Goal: Transaction & Acquisition: Purchase product/service

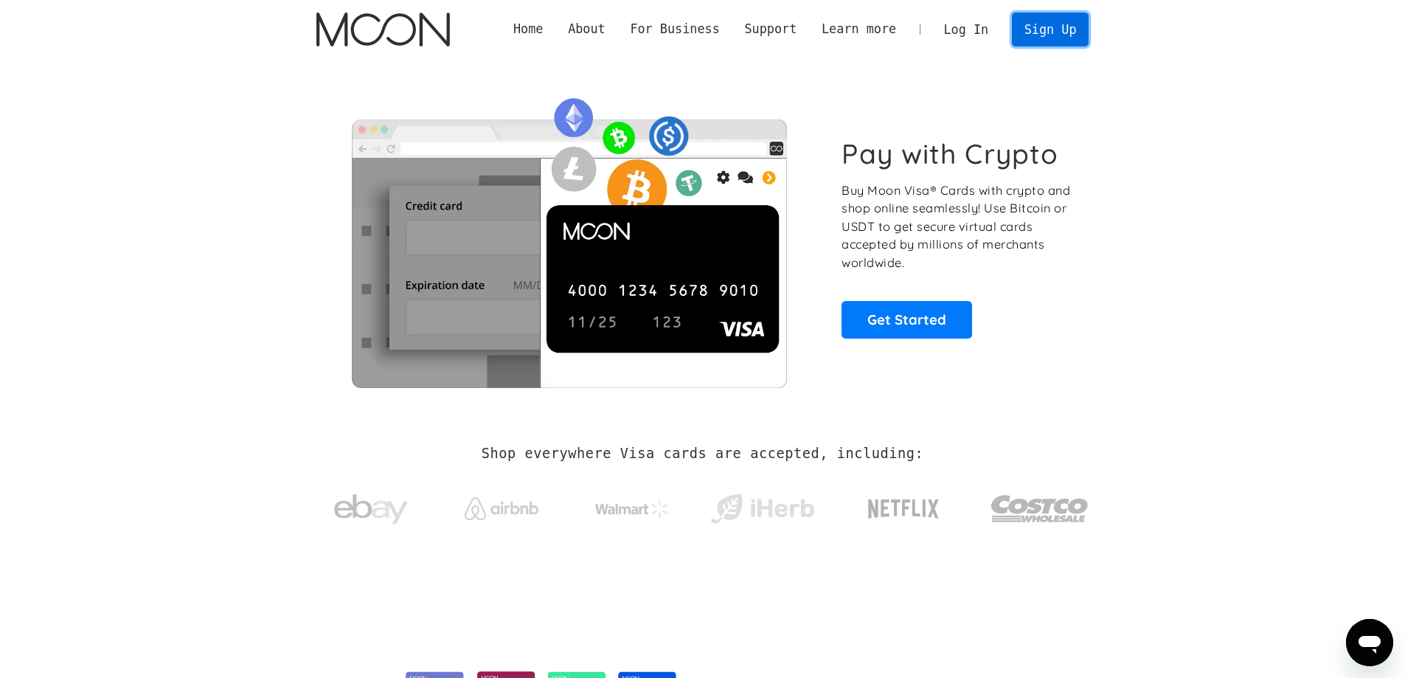
click at [1041, 29] on link "Sign Up" at bounding box center [1050, 29] width 77 height 33
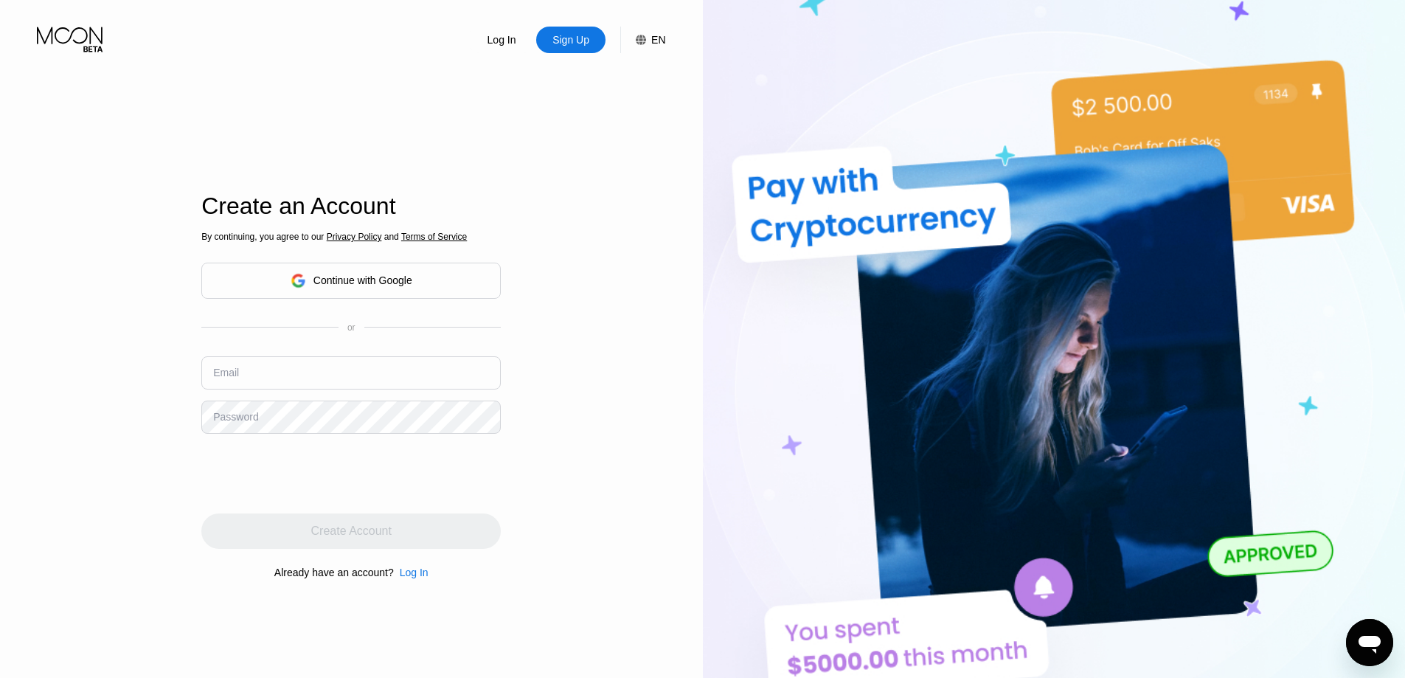
click at [395, 367] on input "text" at bounding box center [350, 372] width 299 height 33
paste input "rfuehf@proton.me"
type input "rfuehf@proton.me"
click at [146, 413] on div "Log In Sign Up EN Language English Save Create an Account By continuing, you ag…" at bounding box center [351, 373] width 703 height 746
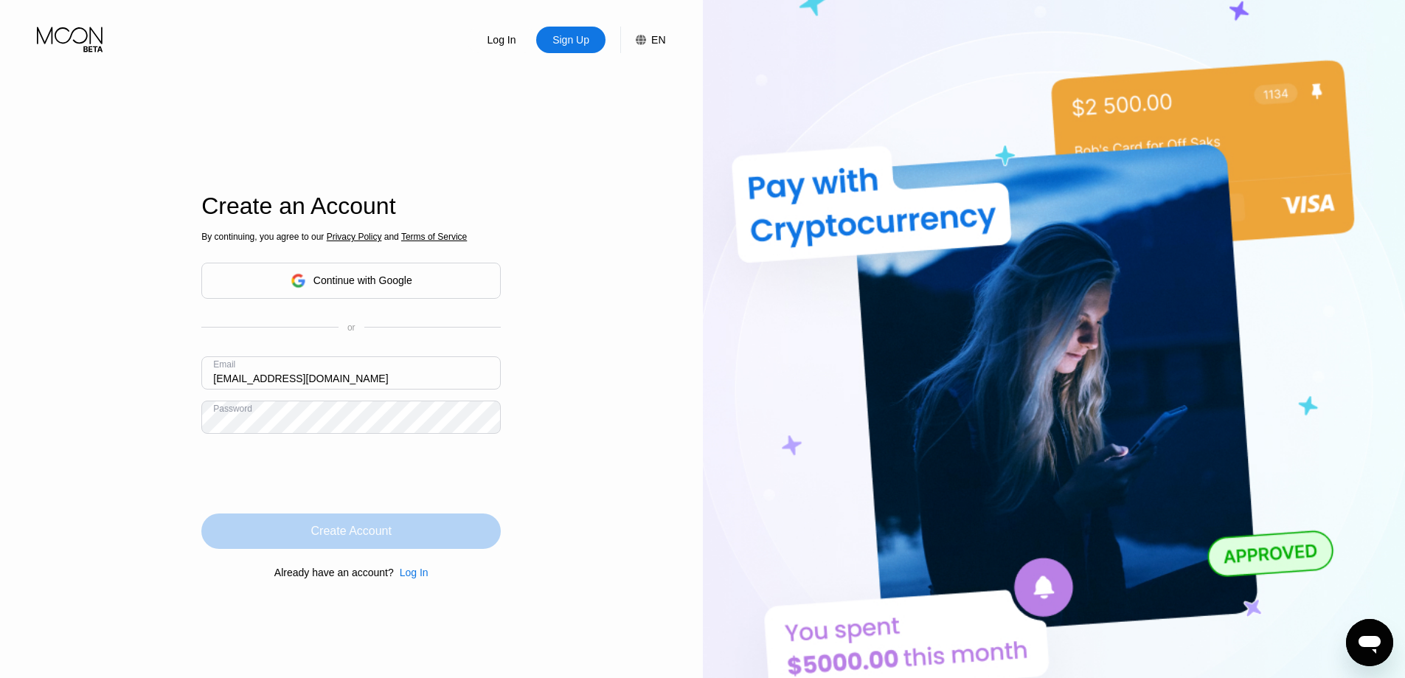
click at [340, 538] on div "Create Account" at bounding box center [351, 531] width 80 height 15
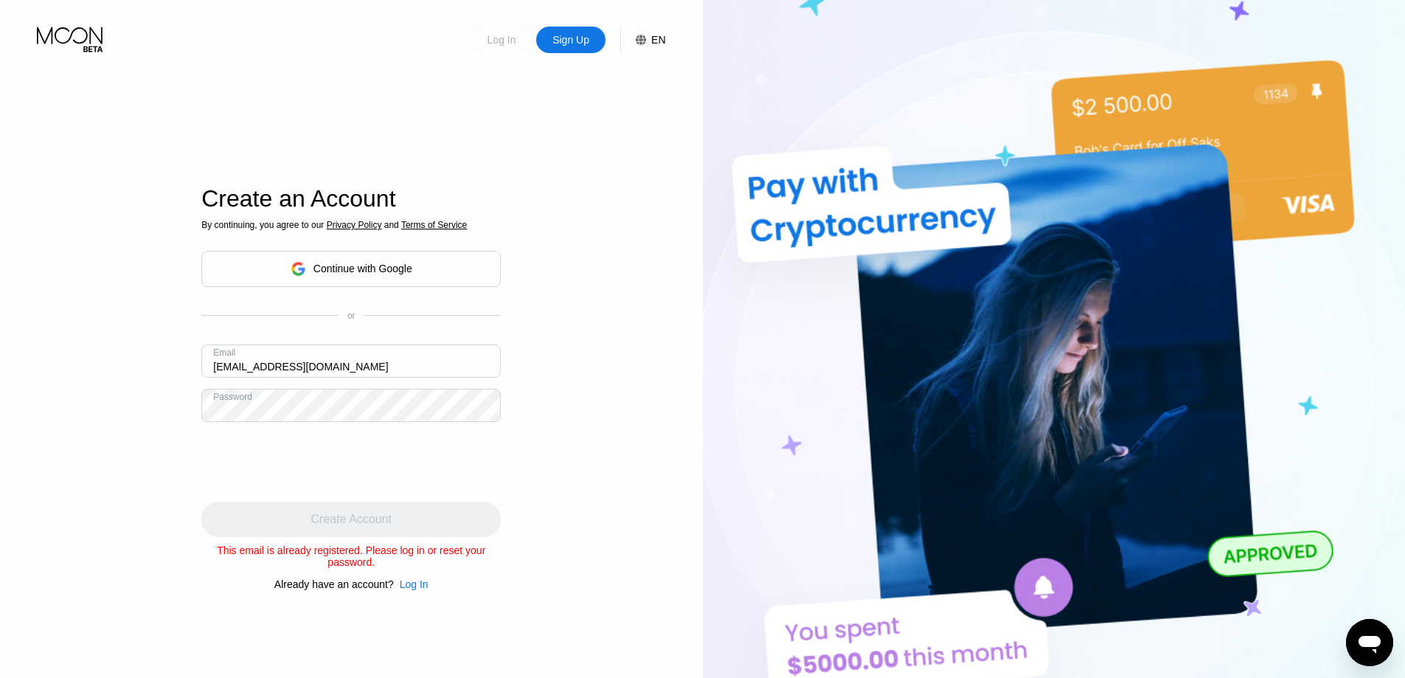
click at [507, 45] on div "Log In" at bounding box center [502, 39] width 32 height 15
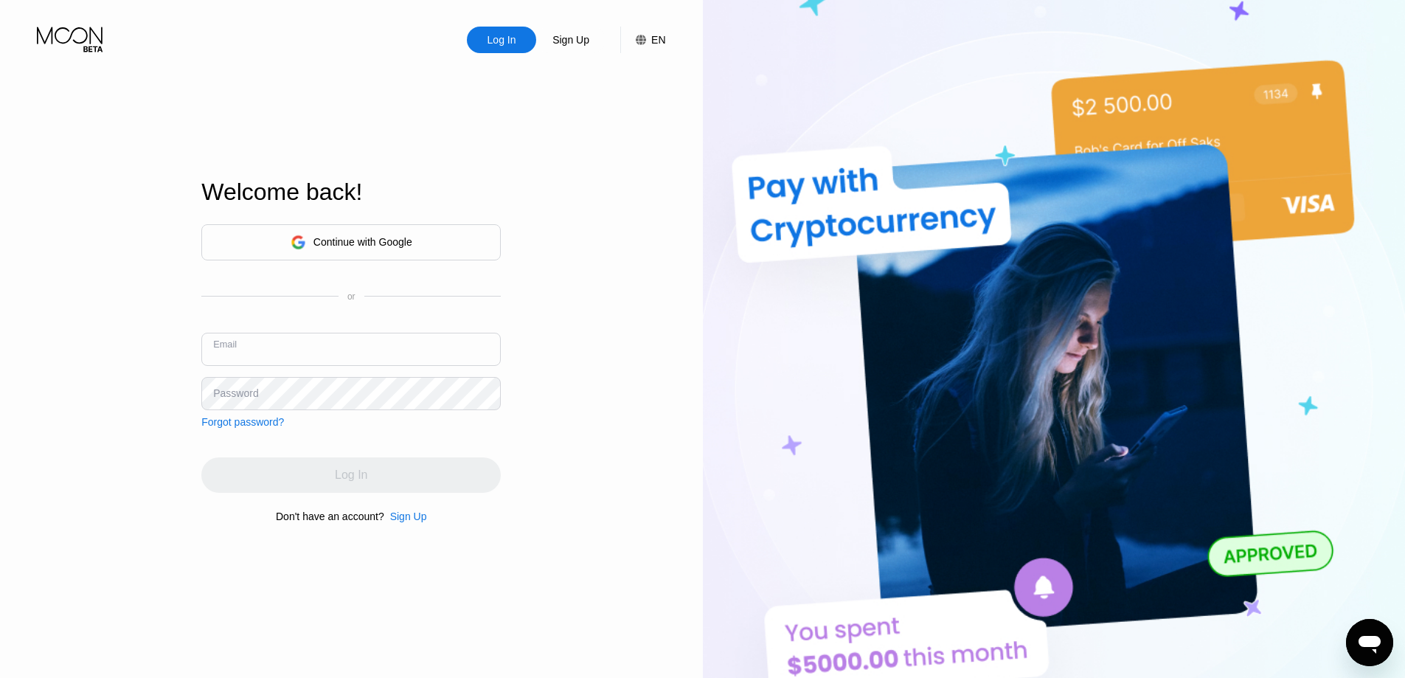
click at [337, 342] on input "text" at bounding box center [350, 349] width 299 height 33
click at [377, 351] on input "text" at bounding box center [350, 349] width 299 height 33
paste input "rfuehf@proton.me"
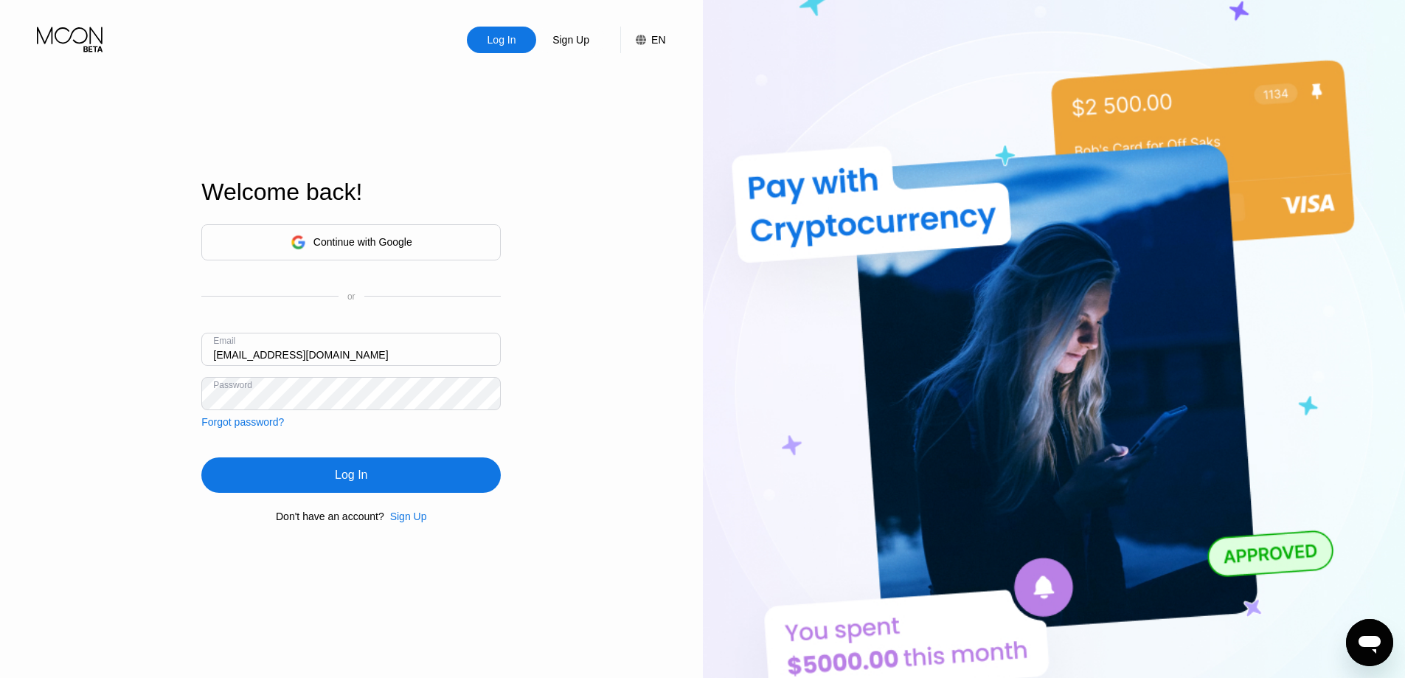
type input "rfuehf@proton.me"
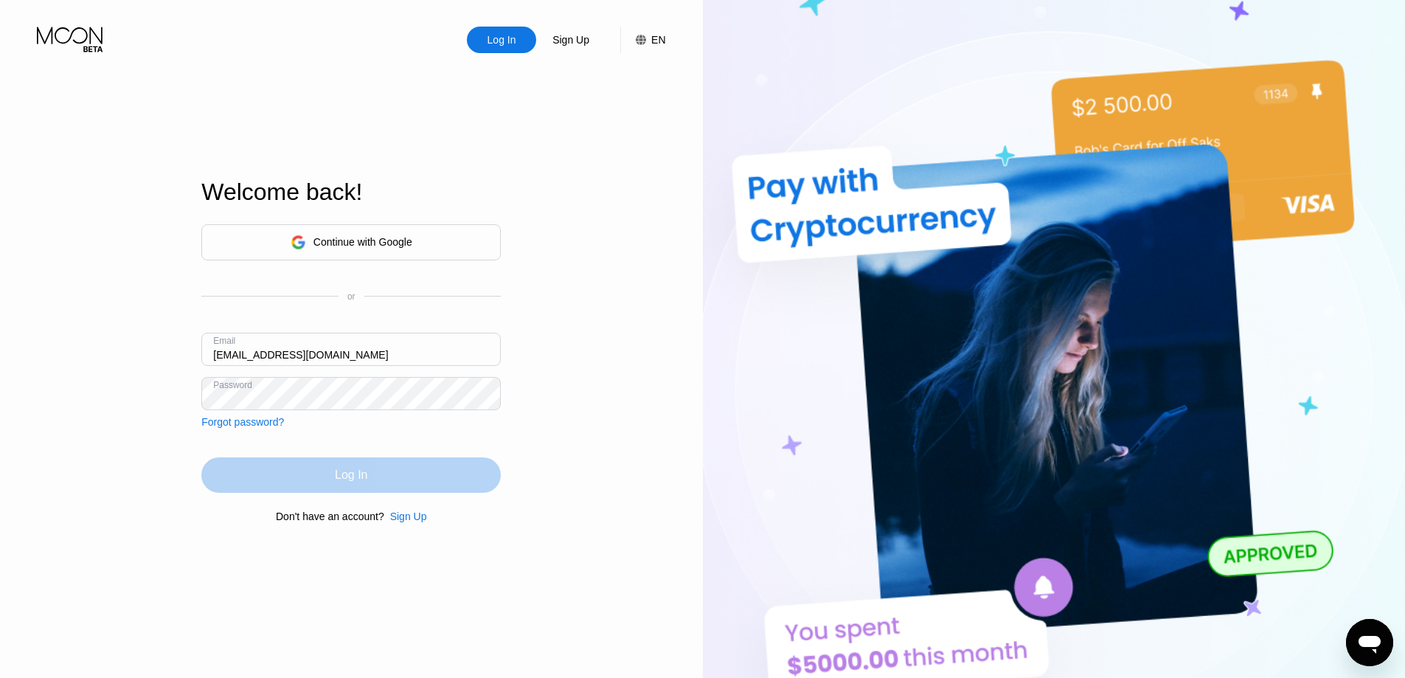
click at [344, 468] on div "Log In" at bounding box center [350, 474] width 299 height 35
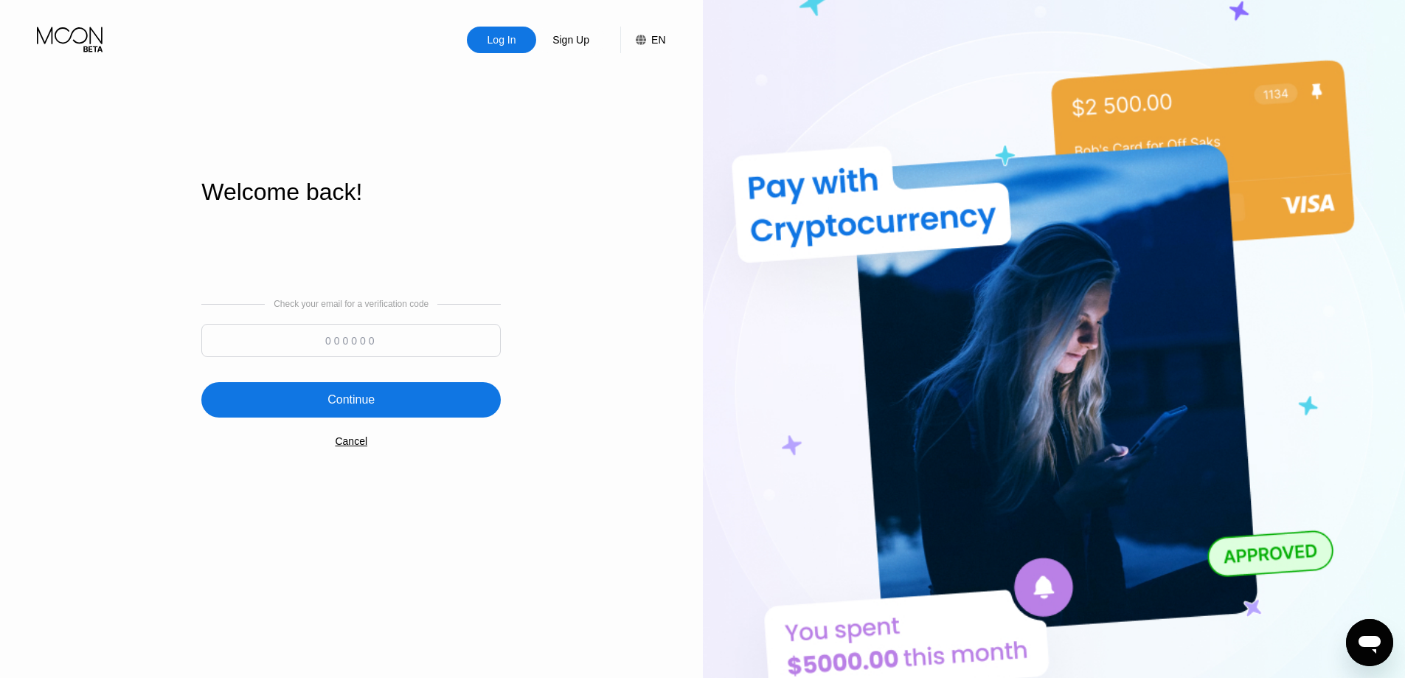
click at [386, 333] on input at bounding box center [350, 340] width 299 height 33
paste input "665560"
type input "665560"
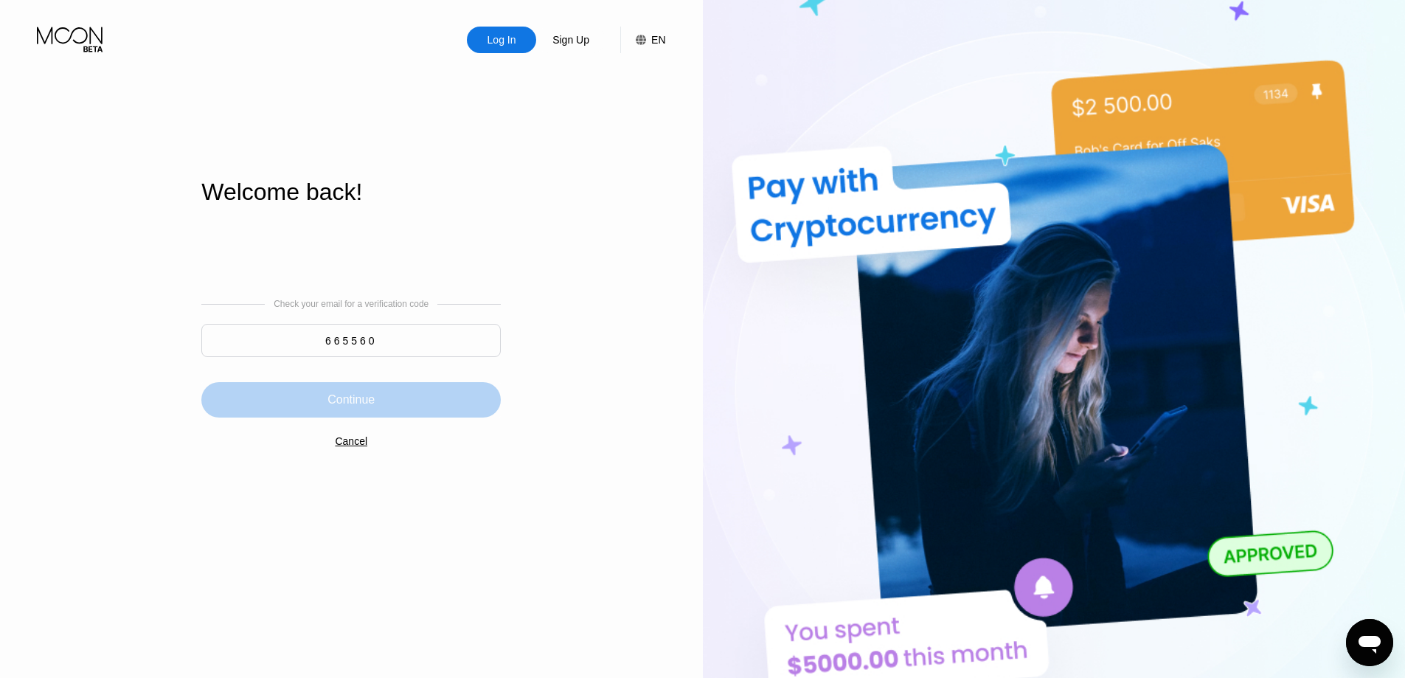
click at [379, 409] on div "Continue" at bounding box center [350, 399] width 299 height 35
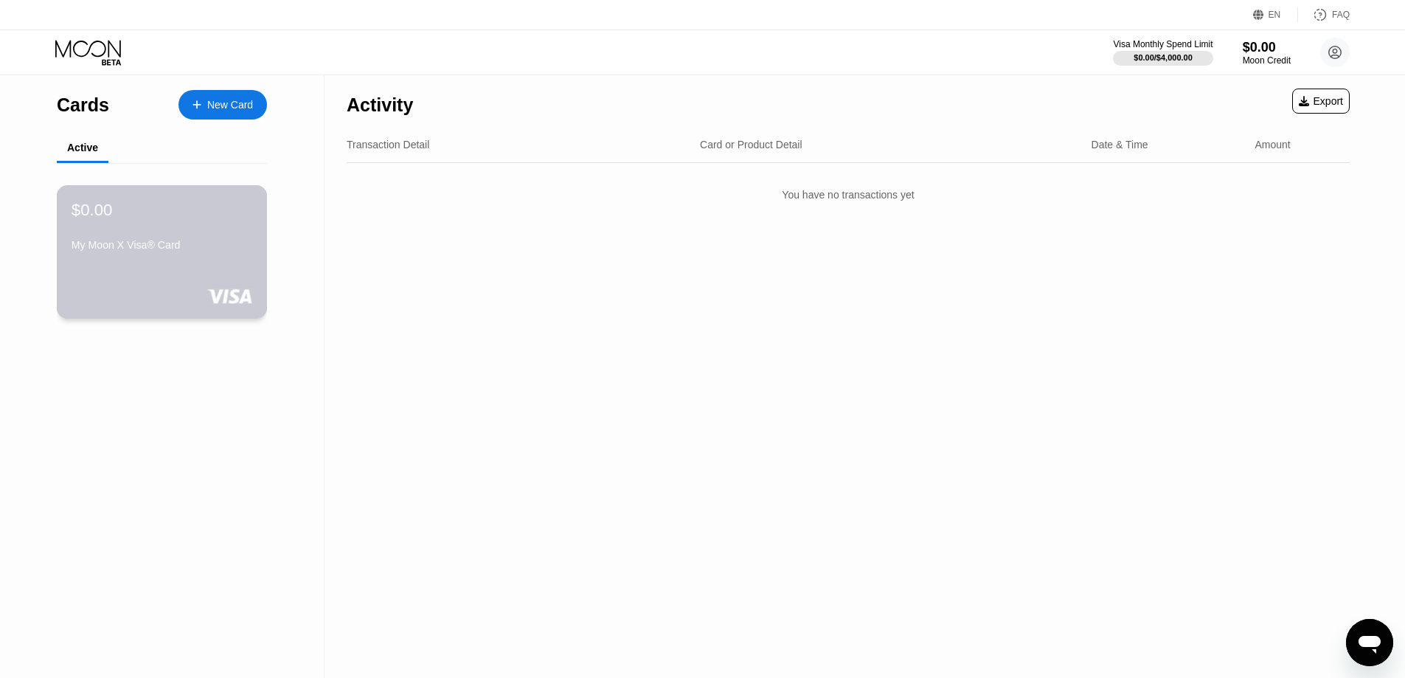
click at [189, 225] on div "$0.00 My Moon X Visa® Card" at bounding box center [162, 228] width 181 height 57
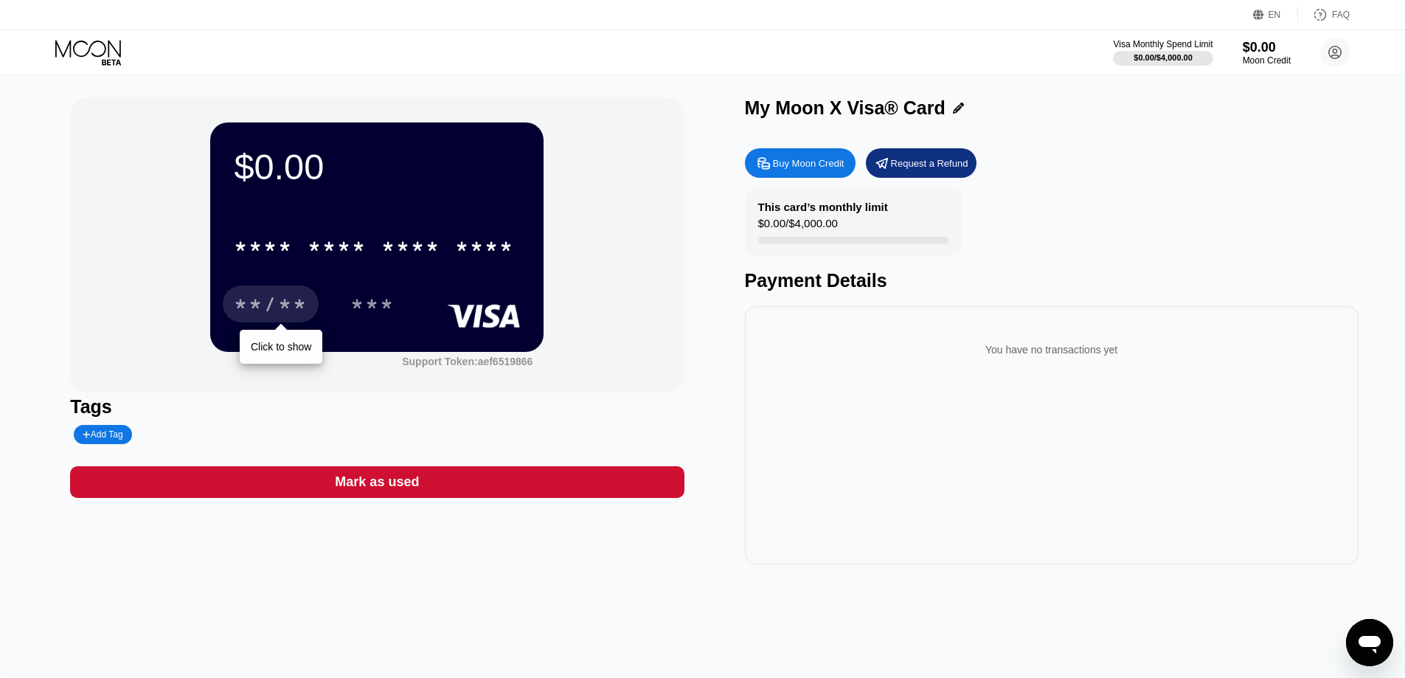
click at [291, 310] on div "**/**" at bounding box center [271, 306] width 74 height 24
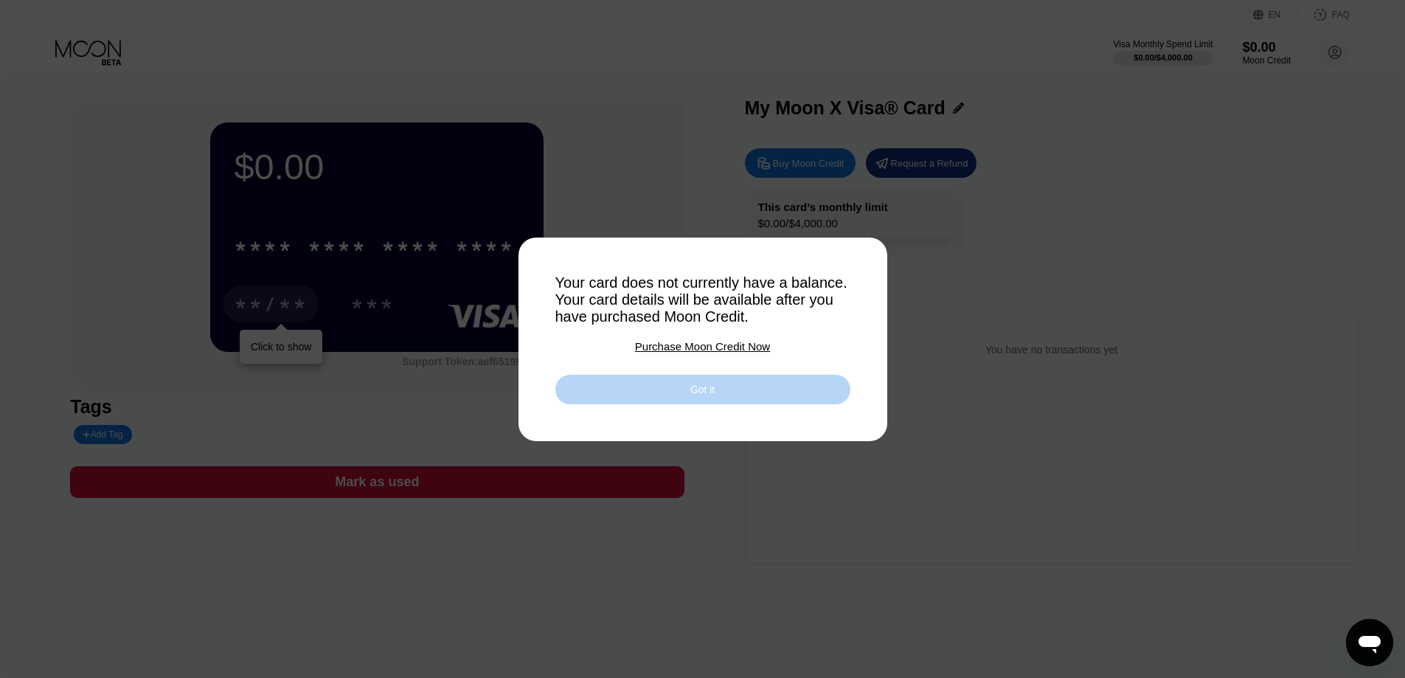
click at [705, 396] on div "Got it" at bounding box center [702, 389] width 24 height 13
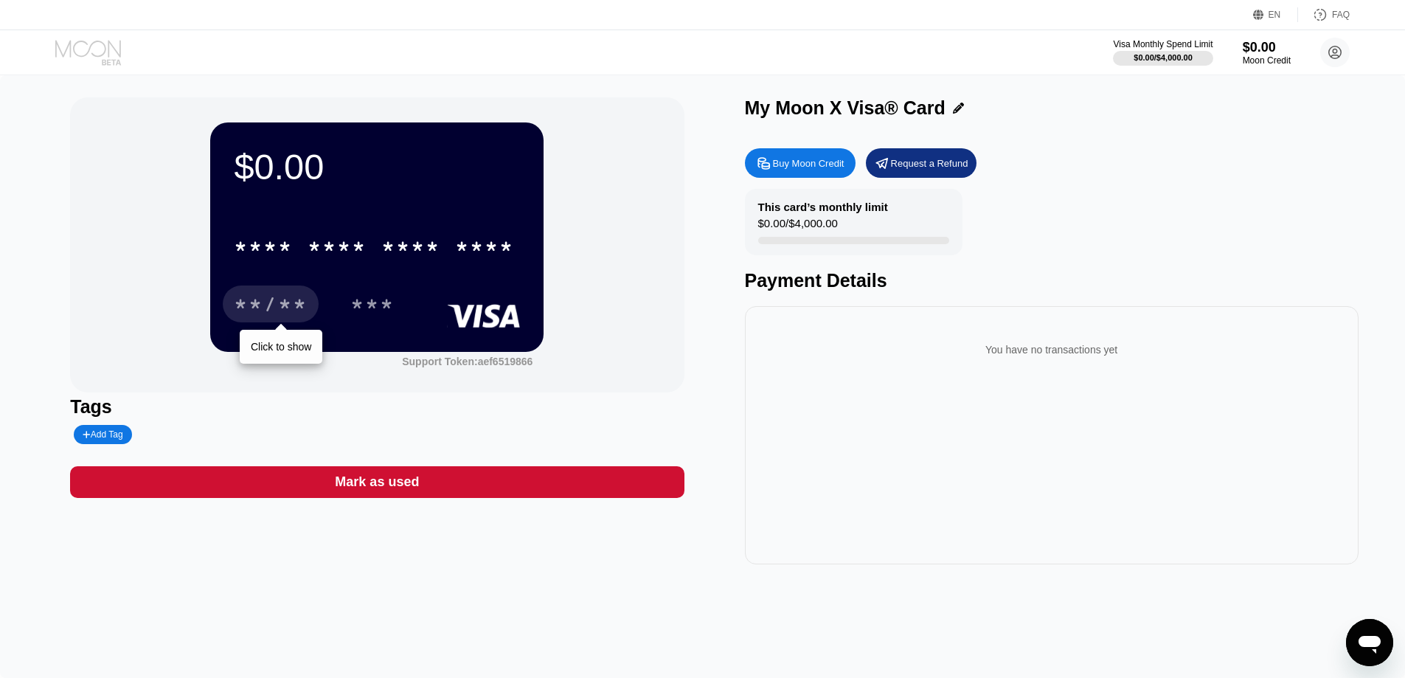
click at [97, 49] on icon at bounding box center [89, 53] width 69 height 26
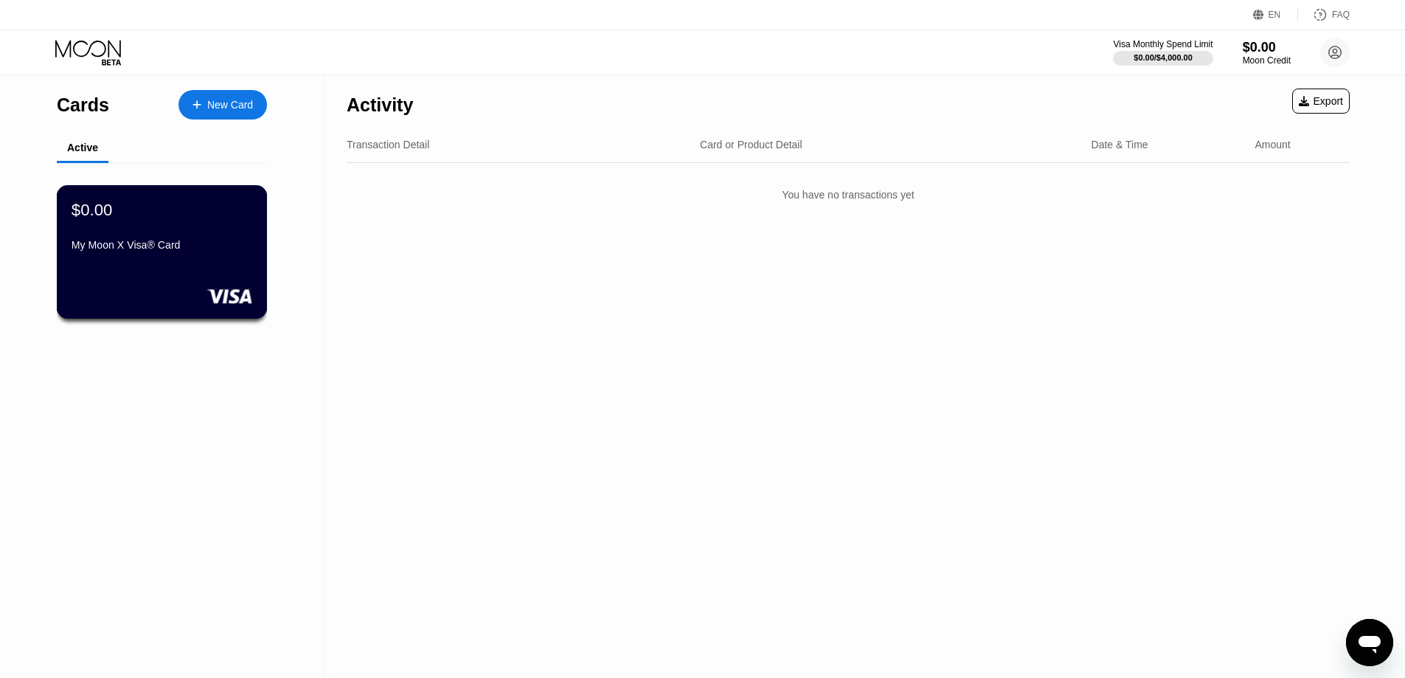
drag, startPoint x: 193, startPoint y: 229, endPoint x: 153, endPoint y: 267, distance: 54.8
click at [153, 267] on div "$0.00 My Moon X Visa® Card" at bounding box center [162, 251] width 211 height 133
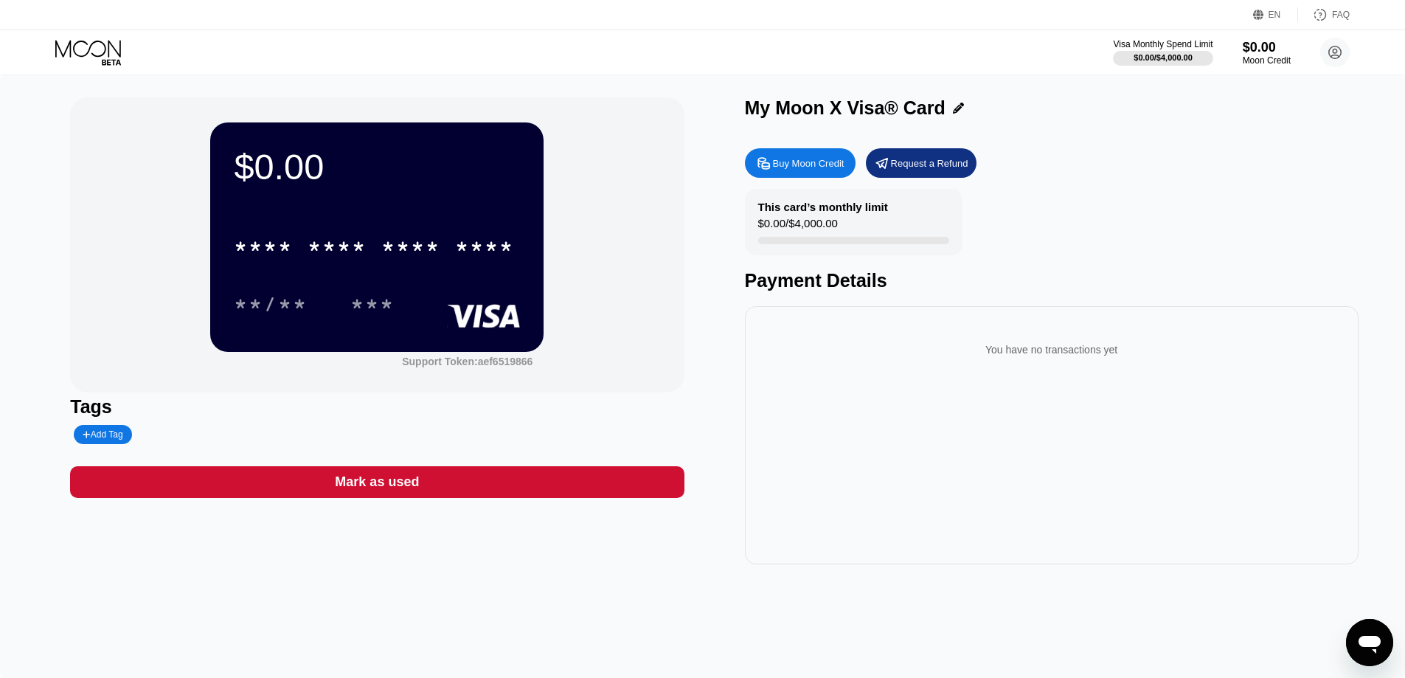
click at [111, 434] on div "Add Tag" at bounding box center [103, 434] width 40 height 10
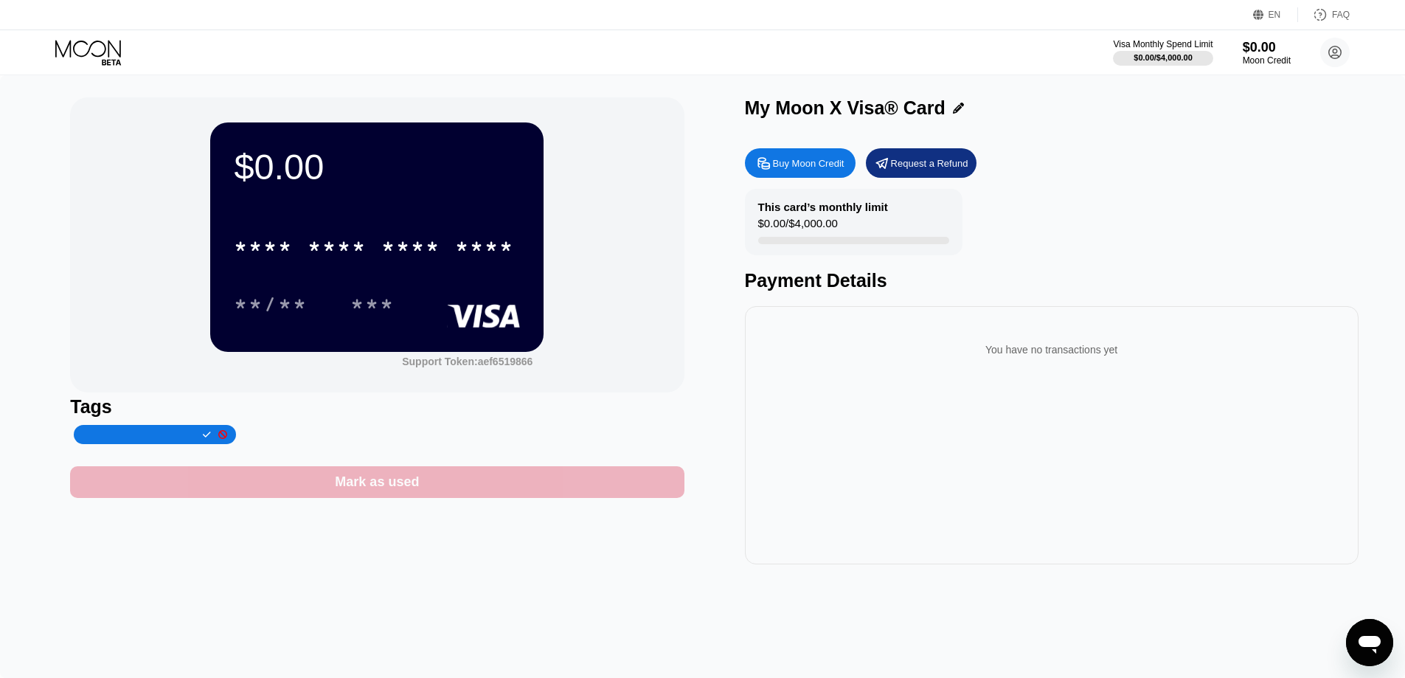
click at [307, 487] on div "Mark as used" at bounding box center [377, 482] width 614 height 32
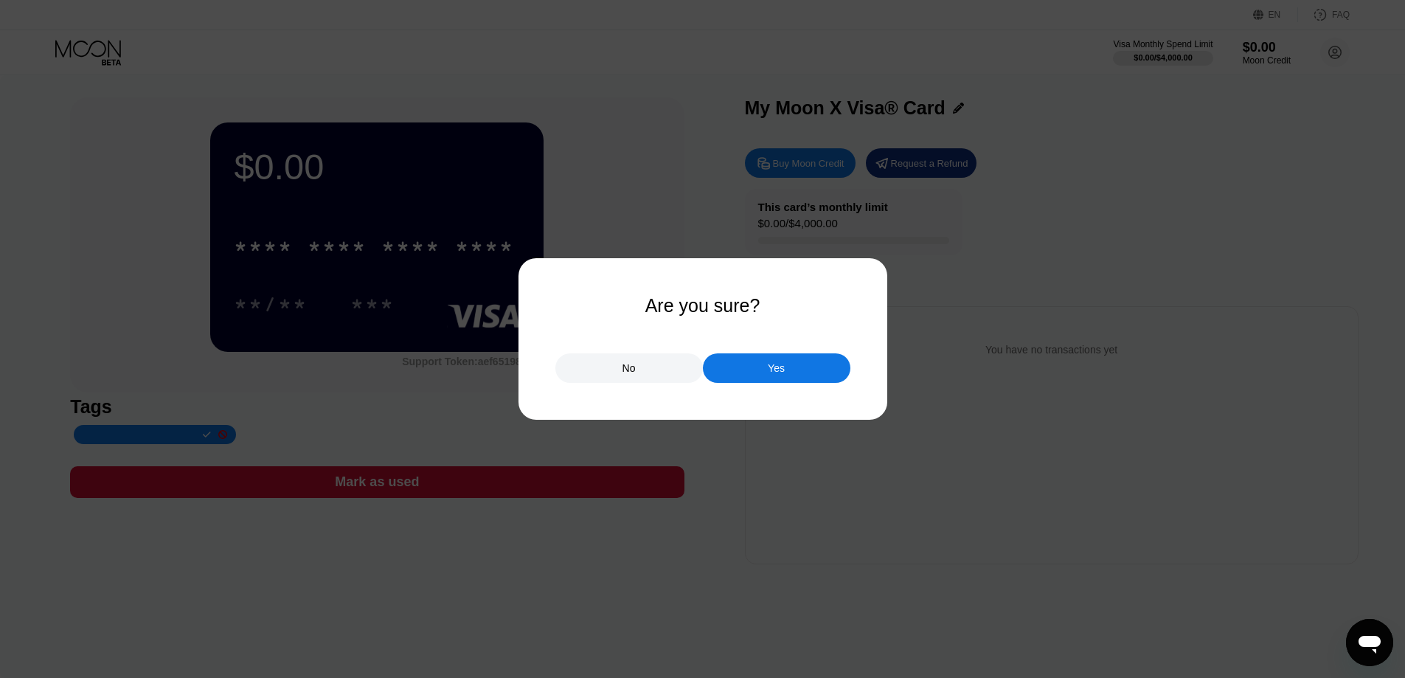
click at [647, 369] on div "No" at bounding box center [628, 367] width 147 height 29
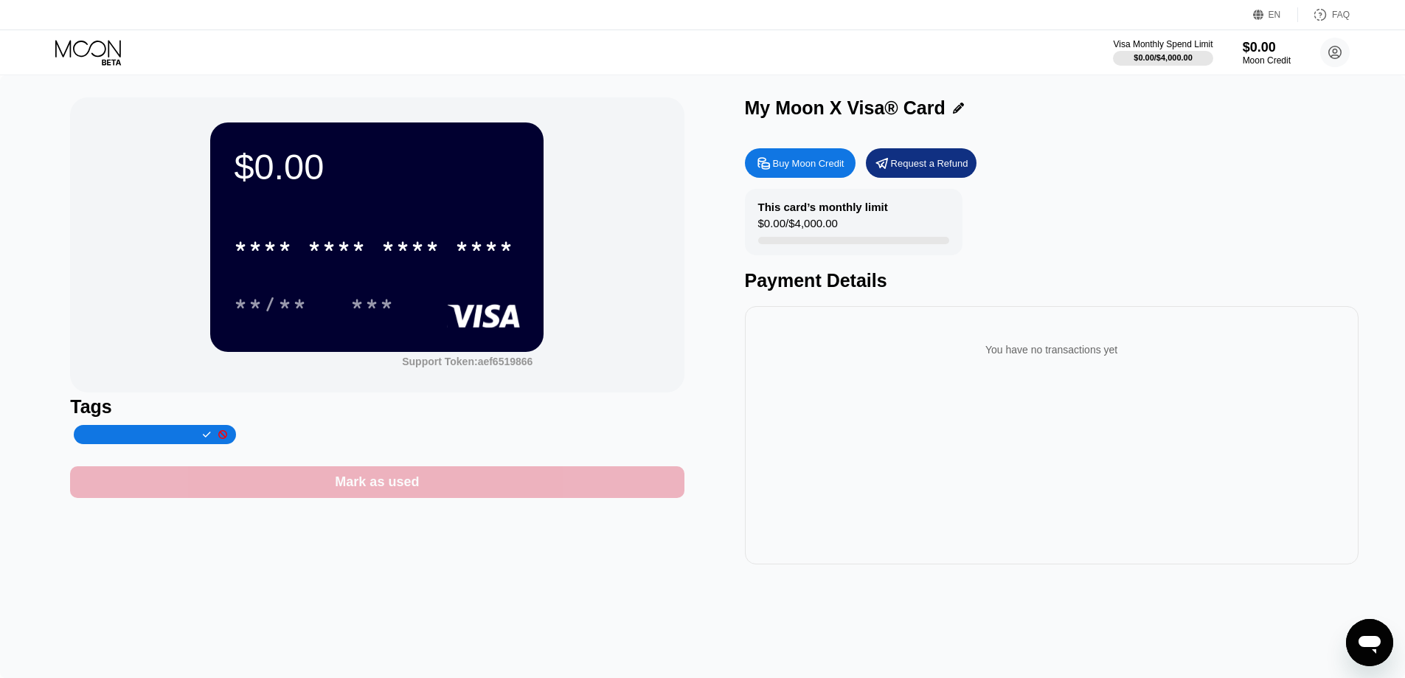
click at [451, 485] on div "Mark as used" at bounding box center [377, 482] width 614 height 32
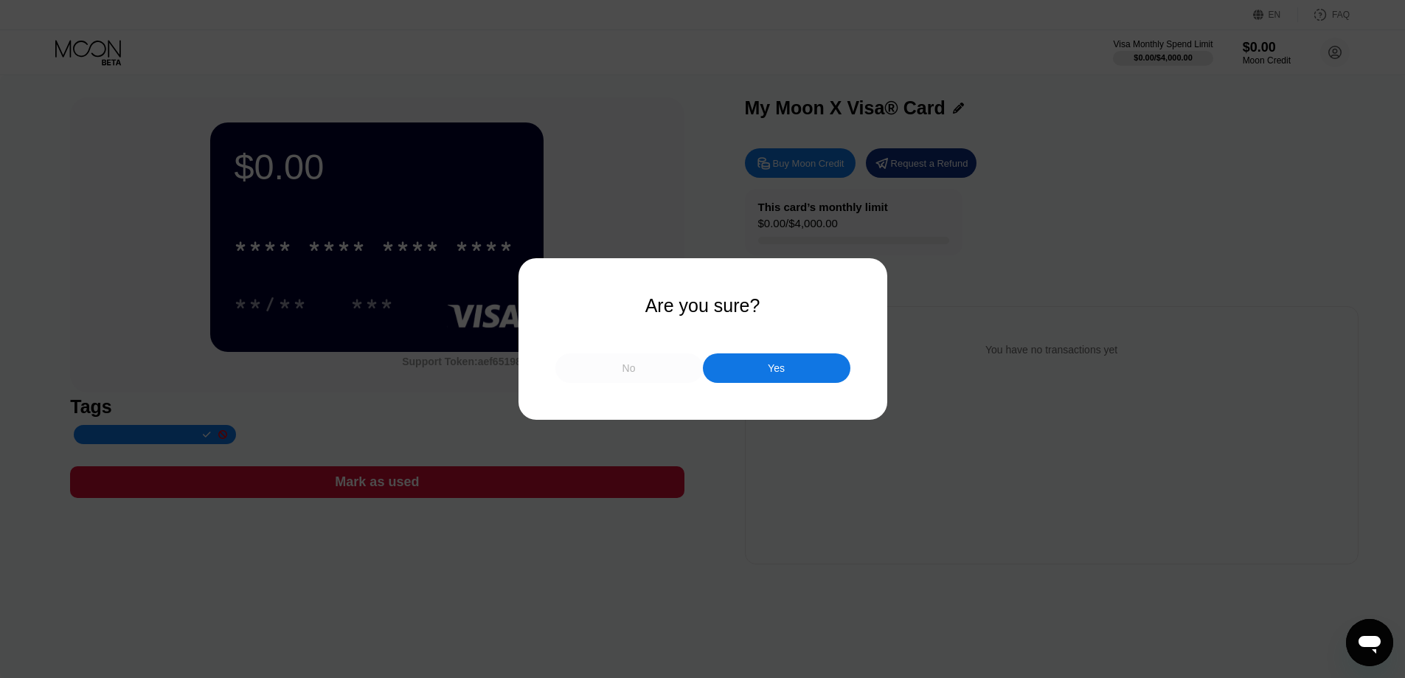
click at [633, 375] on div "No" at bounding box center [628, 367] width 13 height 13
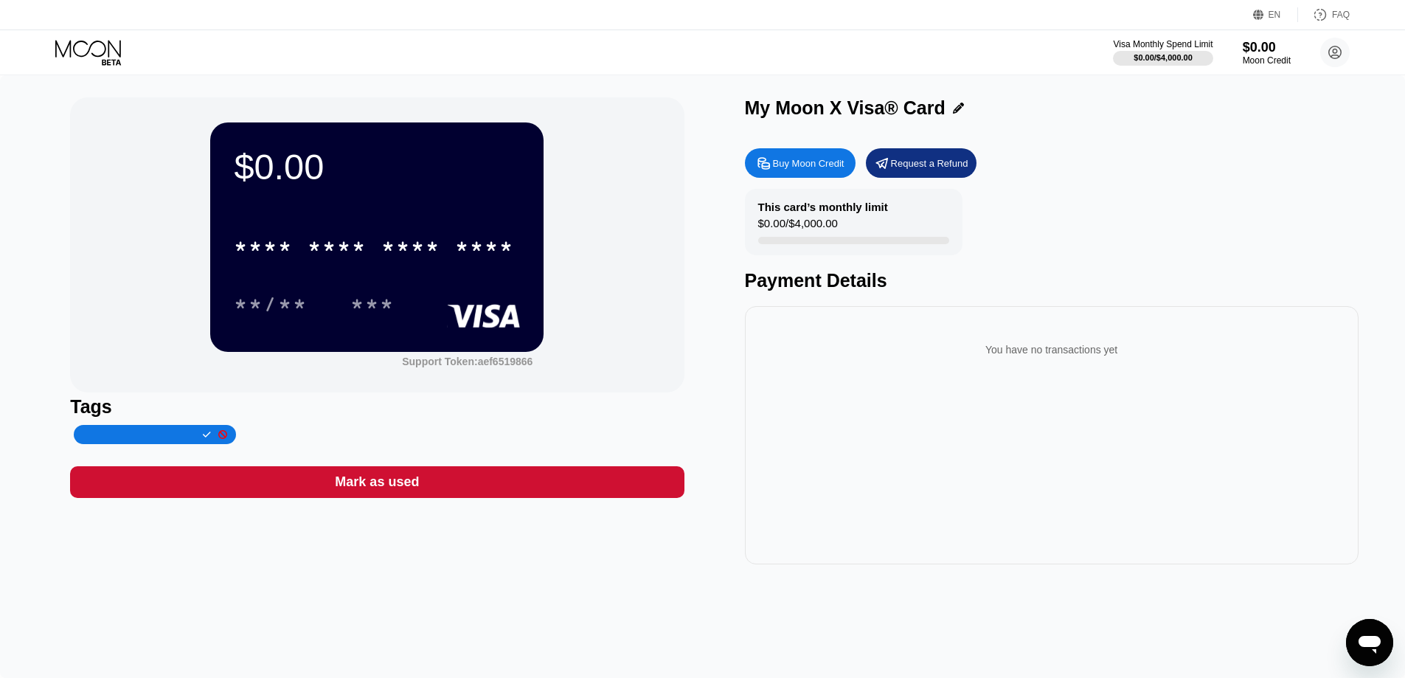
click at [95, 51] on icon at bounding box center [89, 53] width 69 height 26
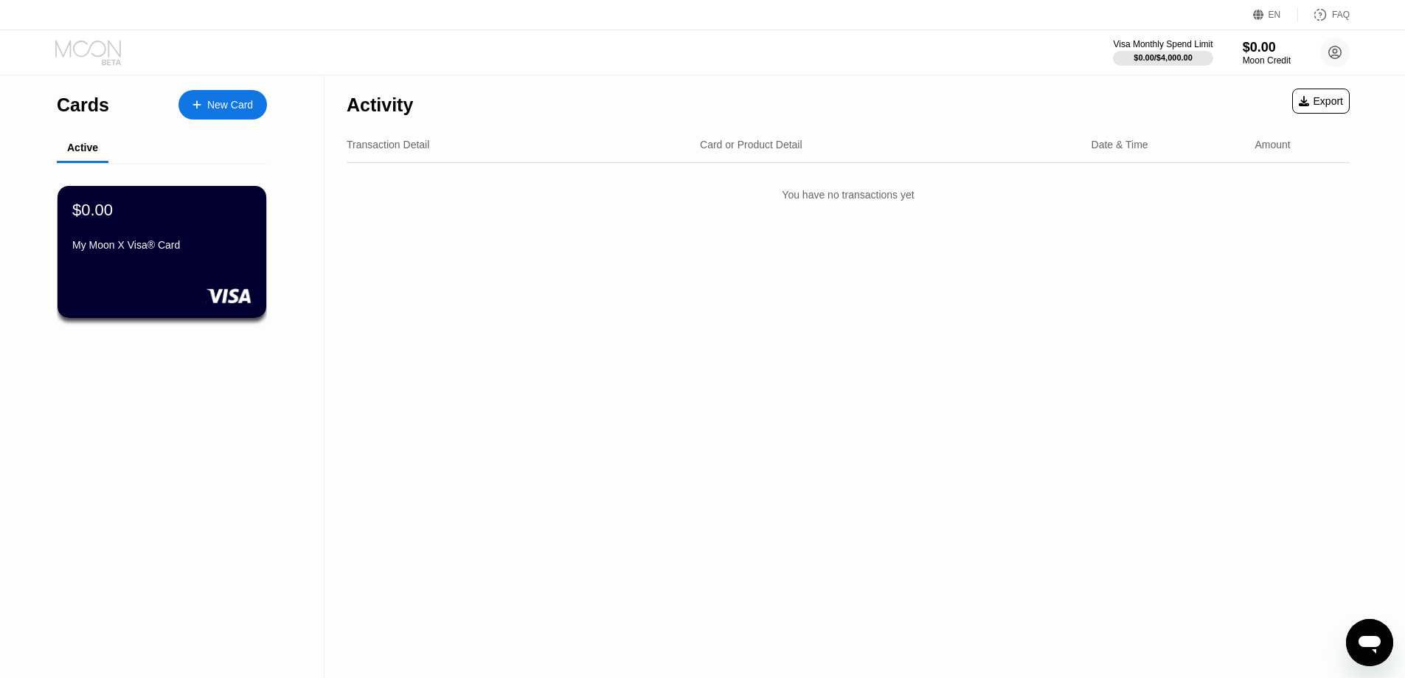
click at [98, 49] on icon at bounding box center [89, 53] width 69 height 26
click at [1264, 14] on icon at bounding box center [1258, 15] width 11 height 11
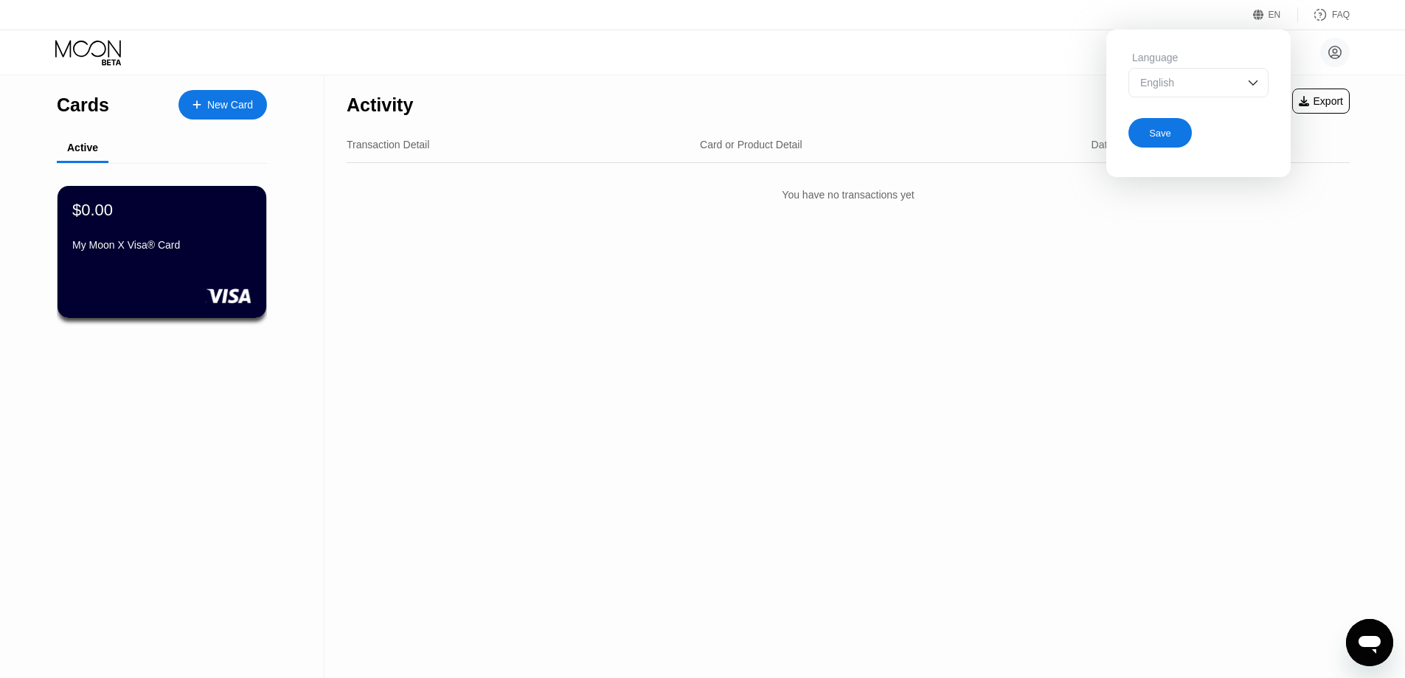
click at [1199, 93] on div "English" at bounding box center [1198, 82] width 140 height 29
click at [836, 438] on div "Activity Export Transaction Detail Card or Product Detail Date & Time Amount Yo…" at bounding box center [847, 376] width 1047 height 603
click at [1120, 334] on div "Activity Export Transaction Detail Card or Product Detail Date & Time Amount Yo…" at bounding box center [847, 376] width 1047 height 603
click at [1255, 22] on div "EN Language English English Spanish Save FAQ" at bounding box center [702, 15] width 1405 height 30
click at [1271, 14] on div "EN" at bounding box center [1274, 15] width 13 height 10
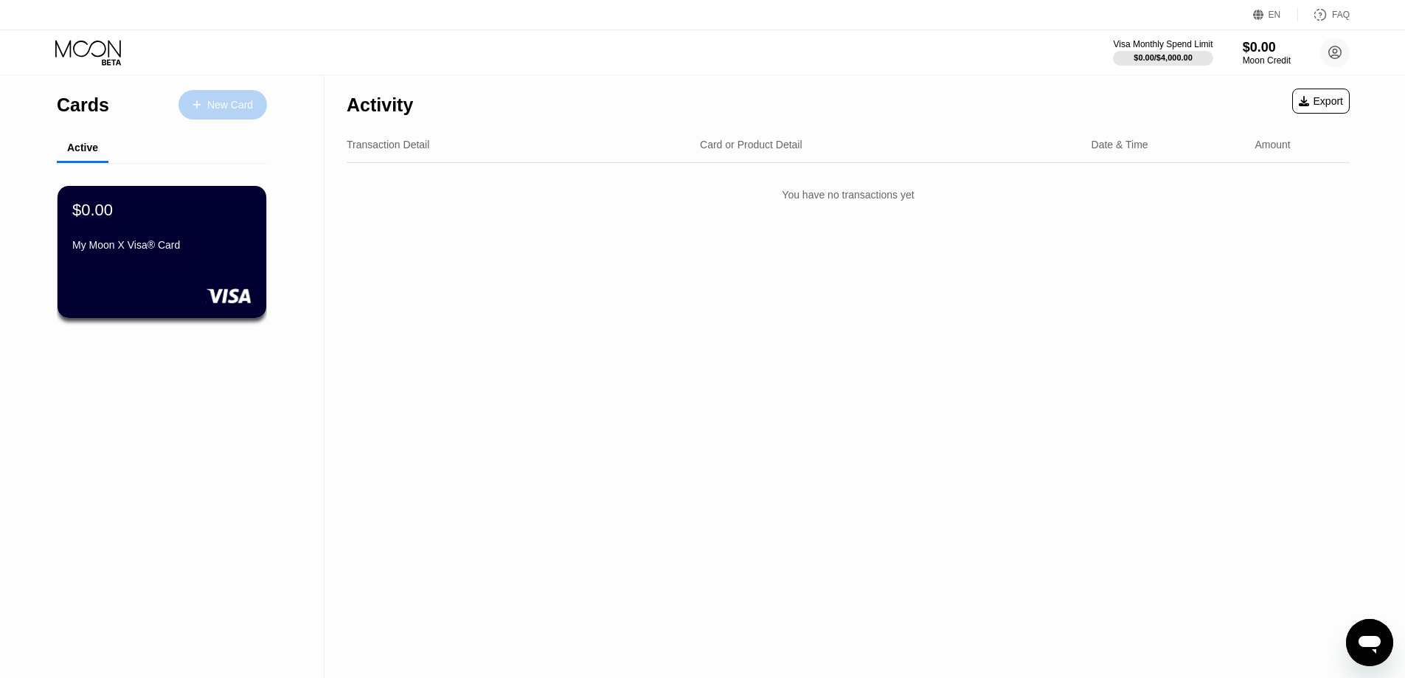
click at [235, 108] on div "New Card" at bounding box center [230, 105] width 46 height 13
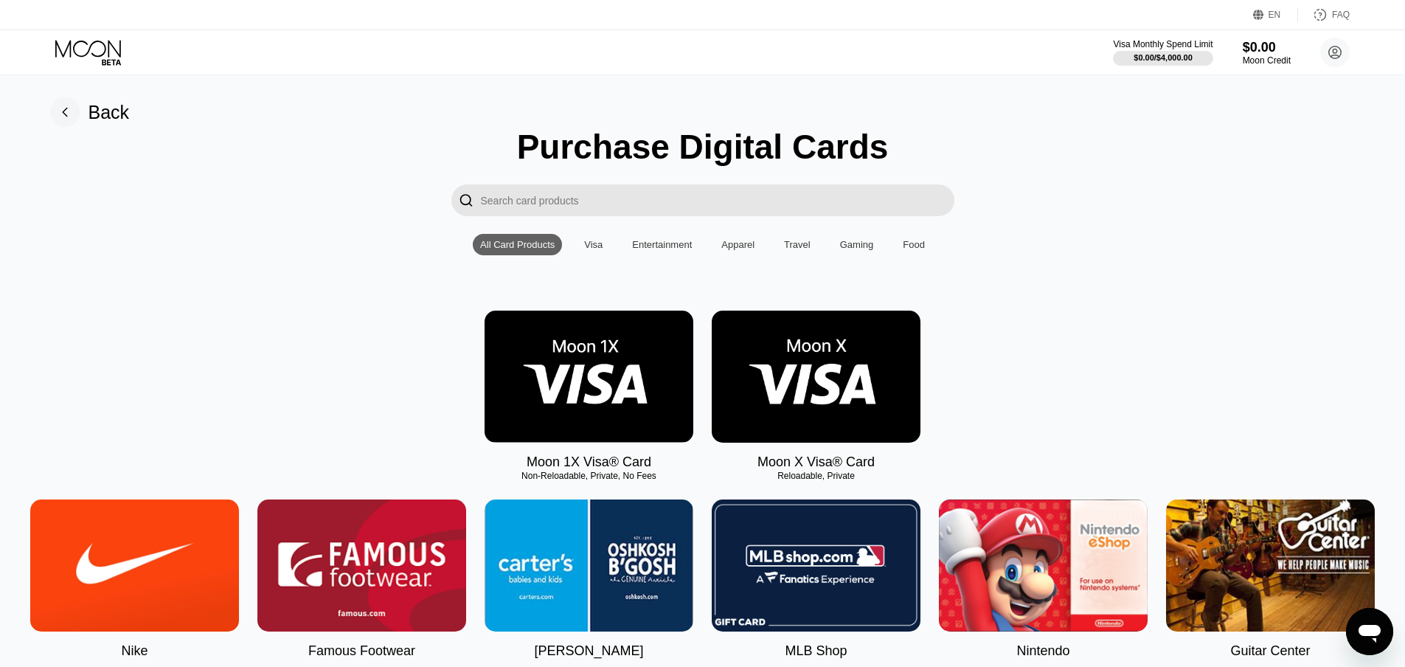
click at [545, 205] on input "Search card products" at bounding box center [717, 200] width 473 height 32
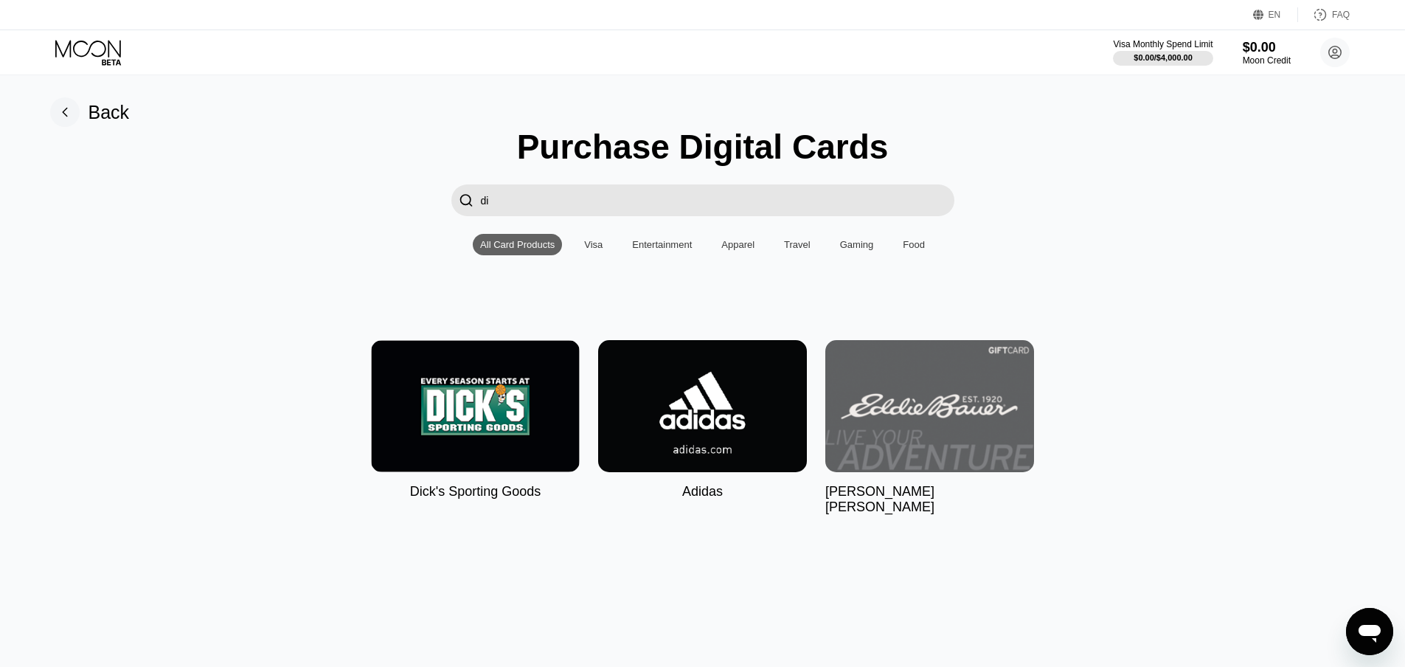
type input "d"
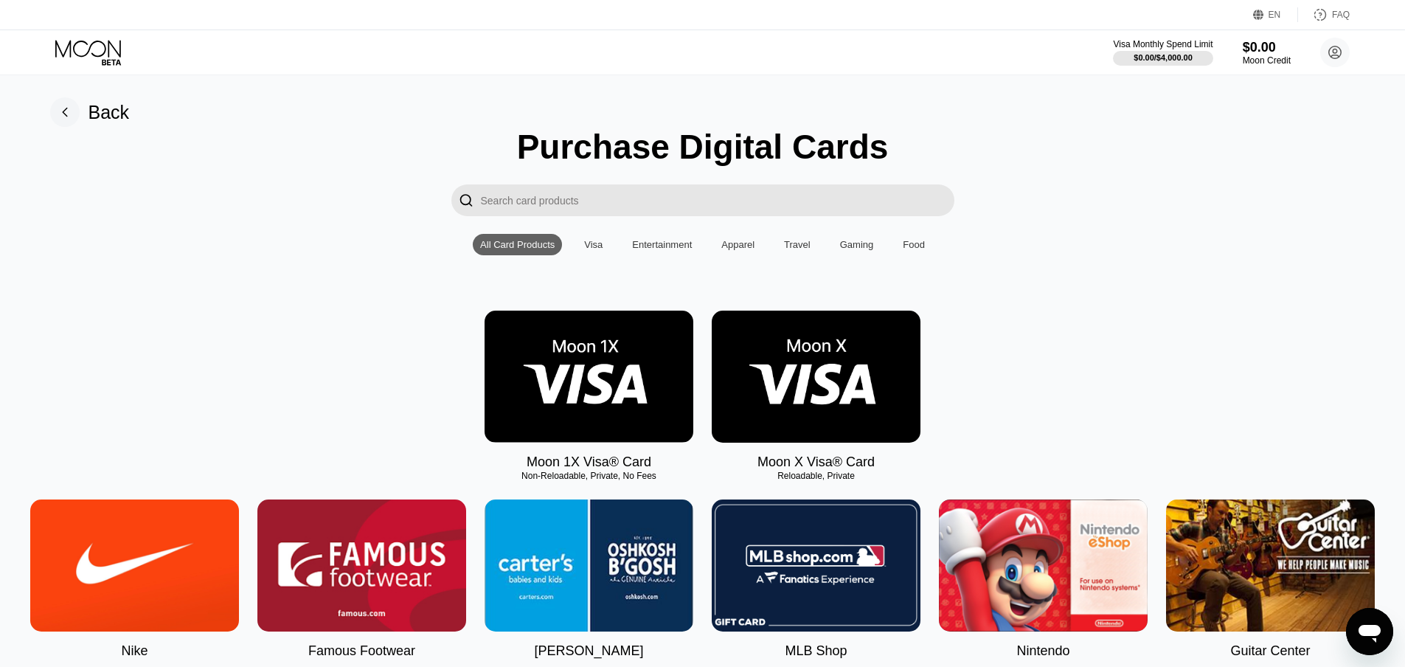
click at [645, 385] on img at bounding box center [589, 376] width 209 height 132
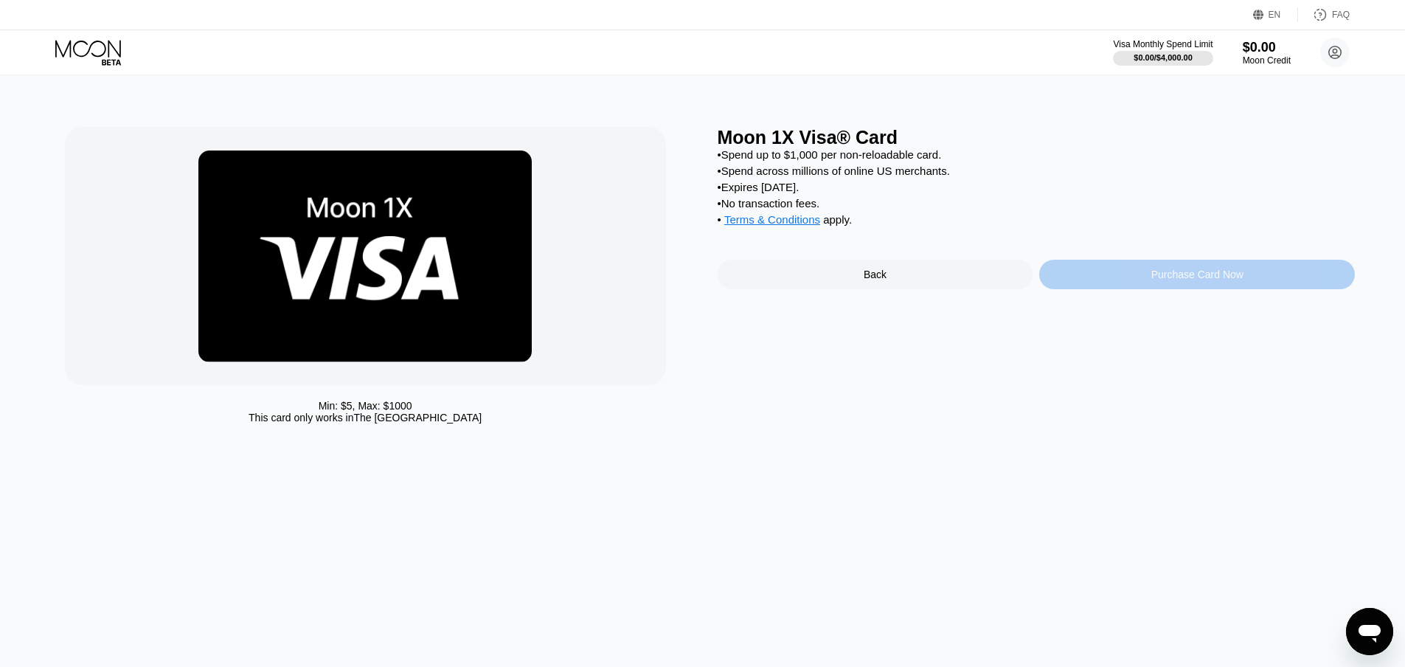
click at [1165, 280] on div "Purchase Card Now" at bounding box center [1197, 274] width 92 height 12
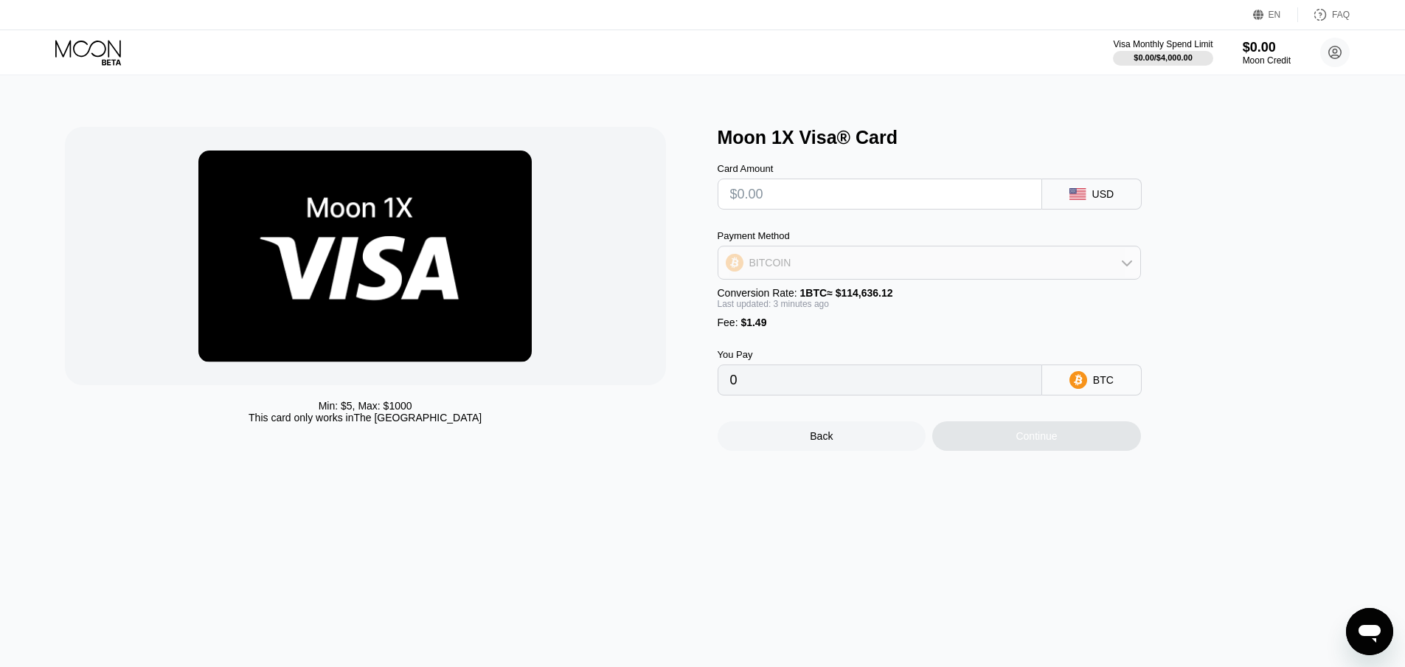
click at [869, 268] on div "BITCOIN" at bounding box center [929, 262] width 422 height 29
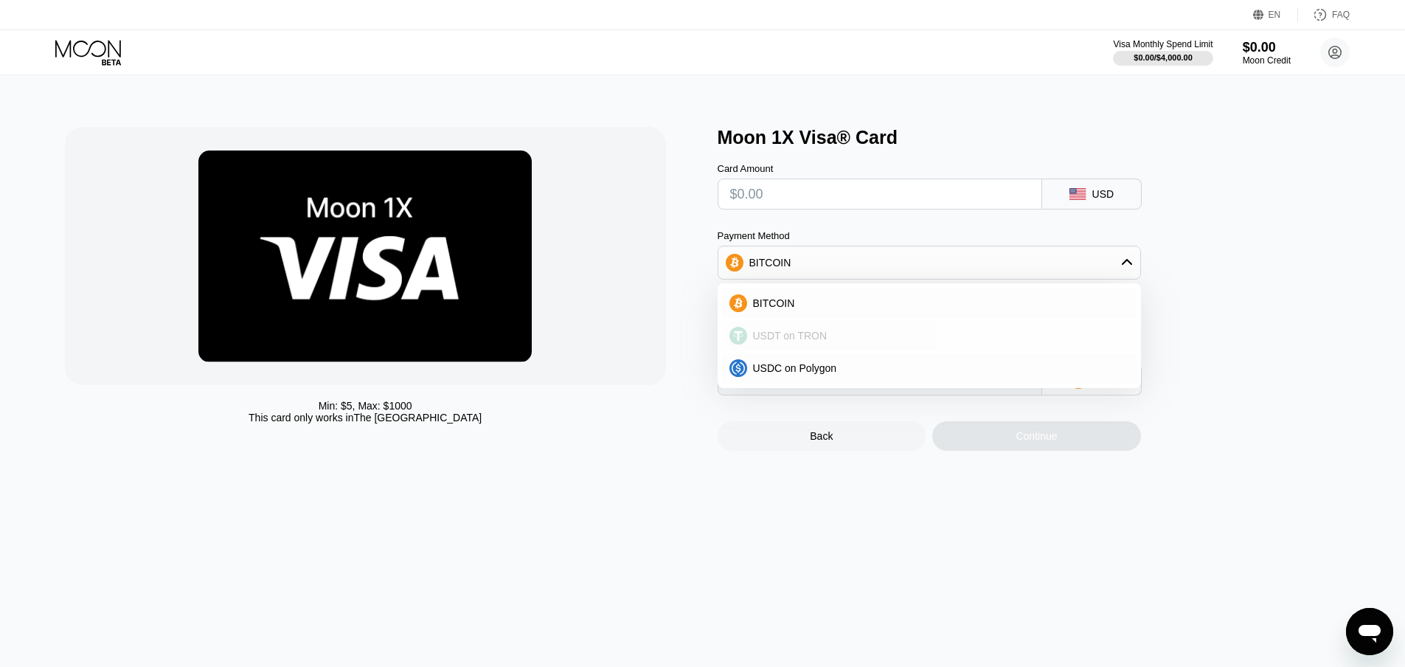
click at [791, 339] on span "USDT on TRON" at bounding box center [790, 336] width 74 height 12
type input "0.00"
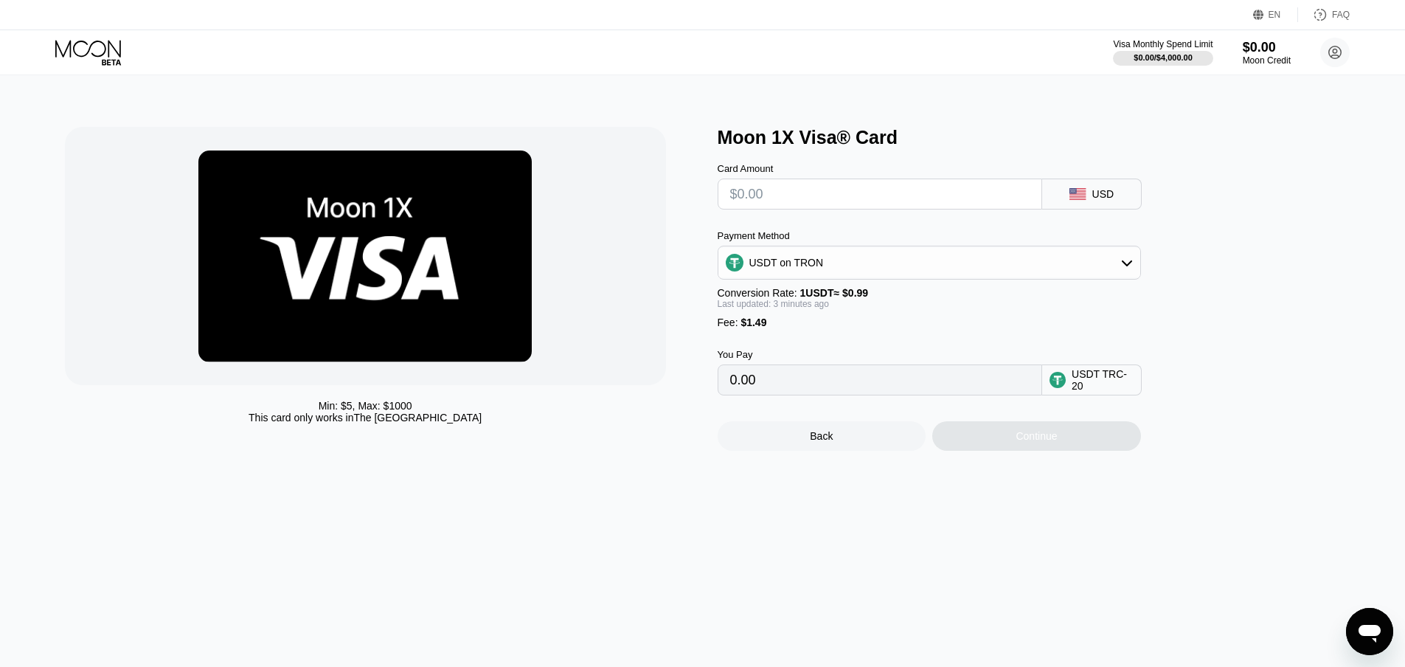
click at [794, 203] on input "text" at bounding box center [879, 193] width 299 height 29
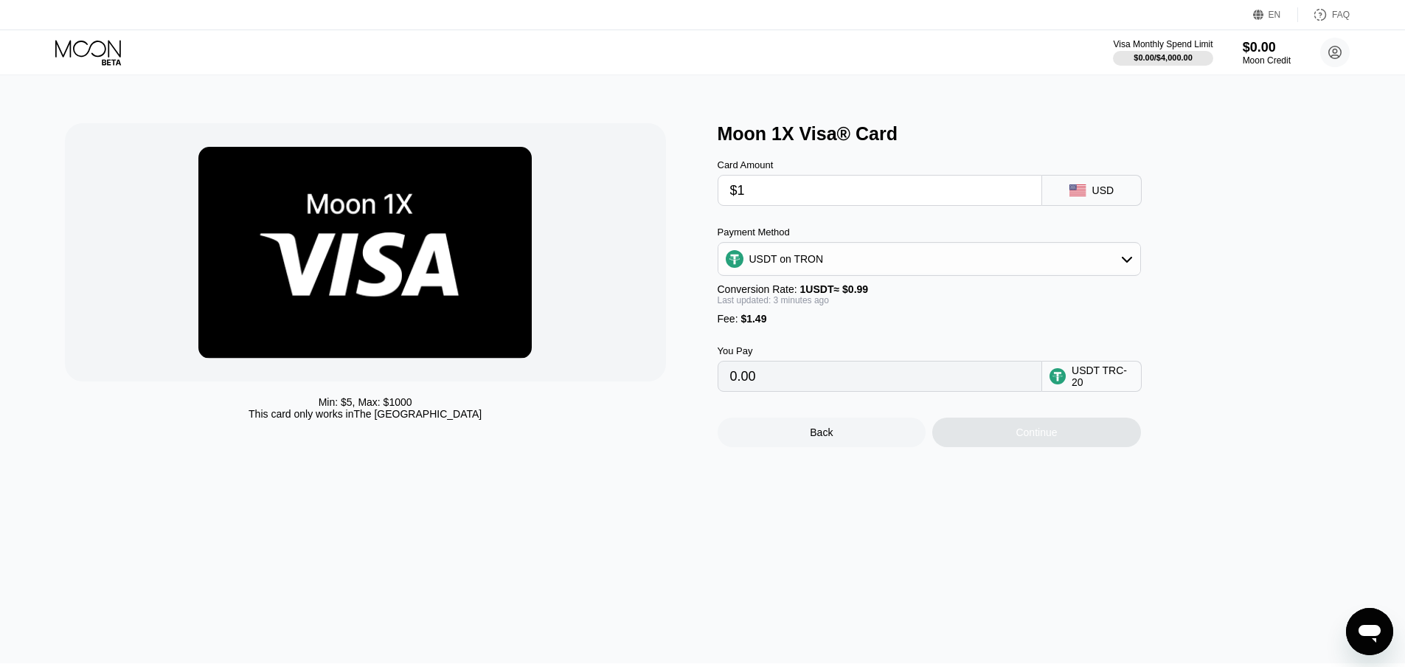
type input "$10"
type input "11.61"
type input "$10"
click at [1042, 438] on div "Continue" at bounding box center [1036, 432] width 41 height 12
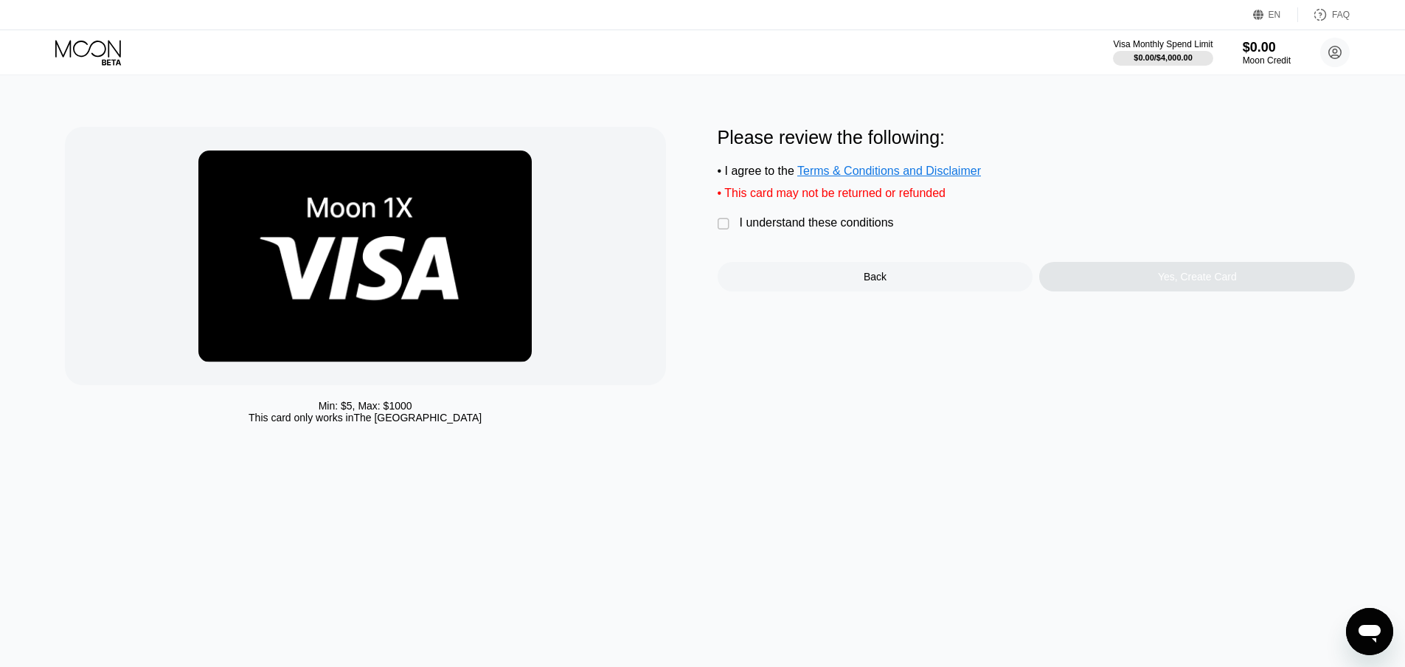
click at [737, 229] on div " I understand these conditions" at bounding box center [810, 223] width 184 height 15
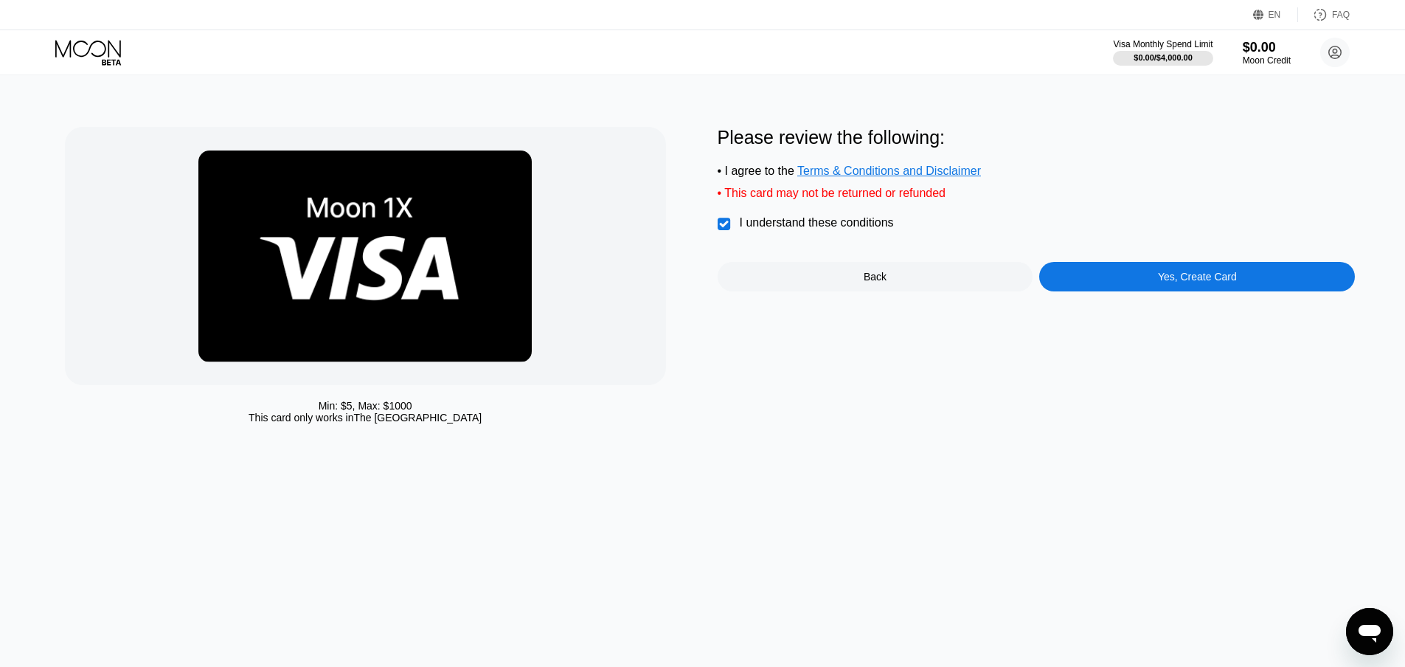
click at [1086, 288] on div "Yes, Create Card" at bounding box center [1197, 276] width 316 height 29
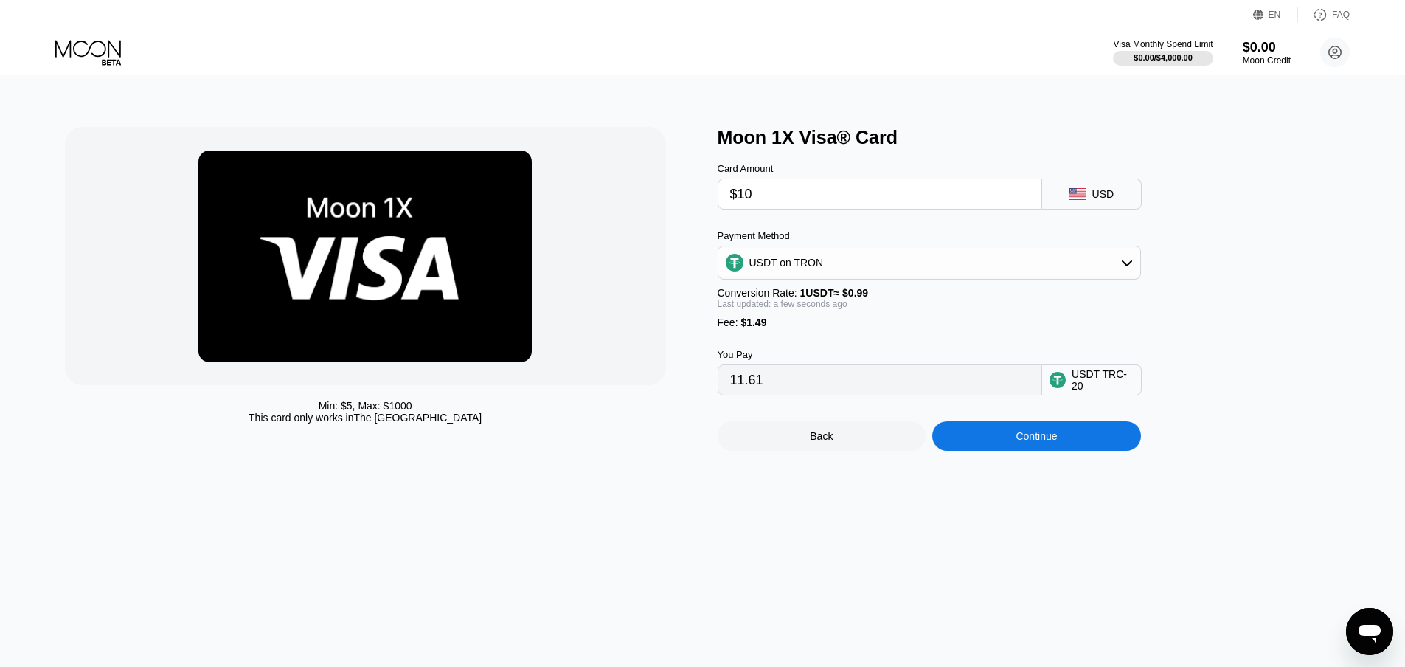
drag, startPoint x: 785, startPoint y: 202, endPoint x: 583, endPoint y: 212, distance: 203.1
click at [583, 212] on div "Min: $ 5 , Max: $ 1000 This card only works in The United States Moon 1X Visa® …" at bounding box center [703, 289] width 1276 height 324
type input "0.00"
click at [1325, 62] on circle at bounding box center [1334, 52] width 29 height 29
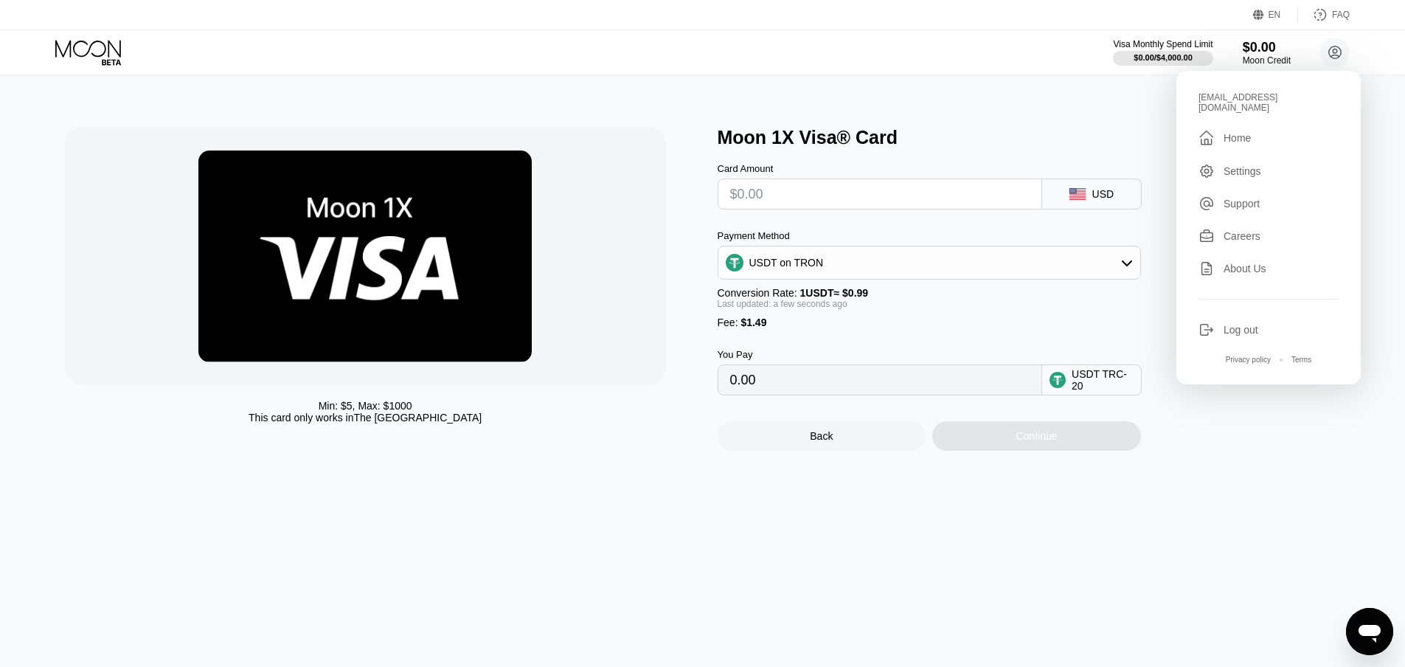
click at [1240, 324] on div "Log out" at bounding box center [1240, 330] width 35 height 12
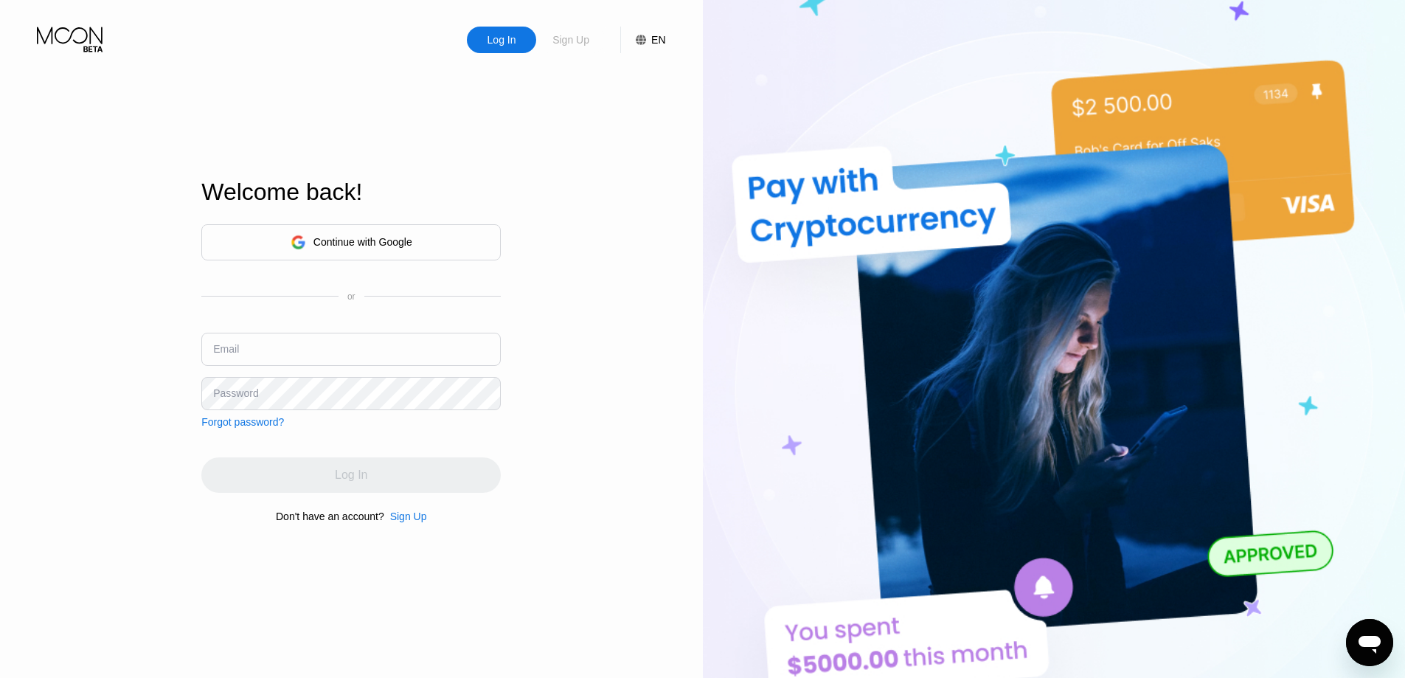
click at [591, 40] on div "Sign Up" at bounding box center [571, 39] width 40 height 15
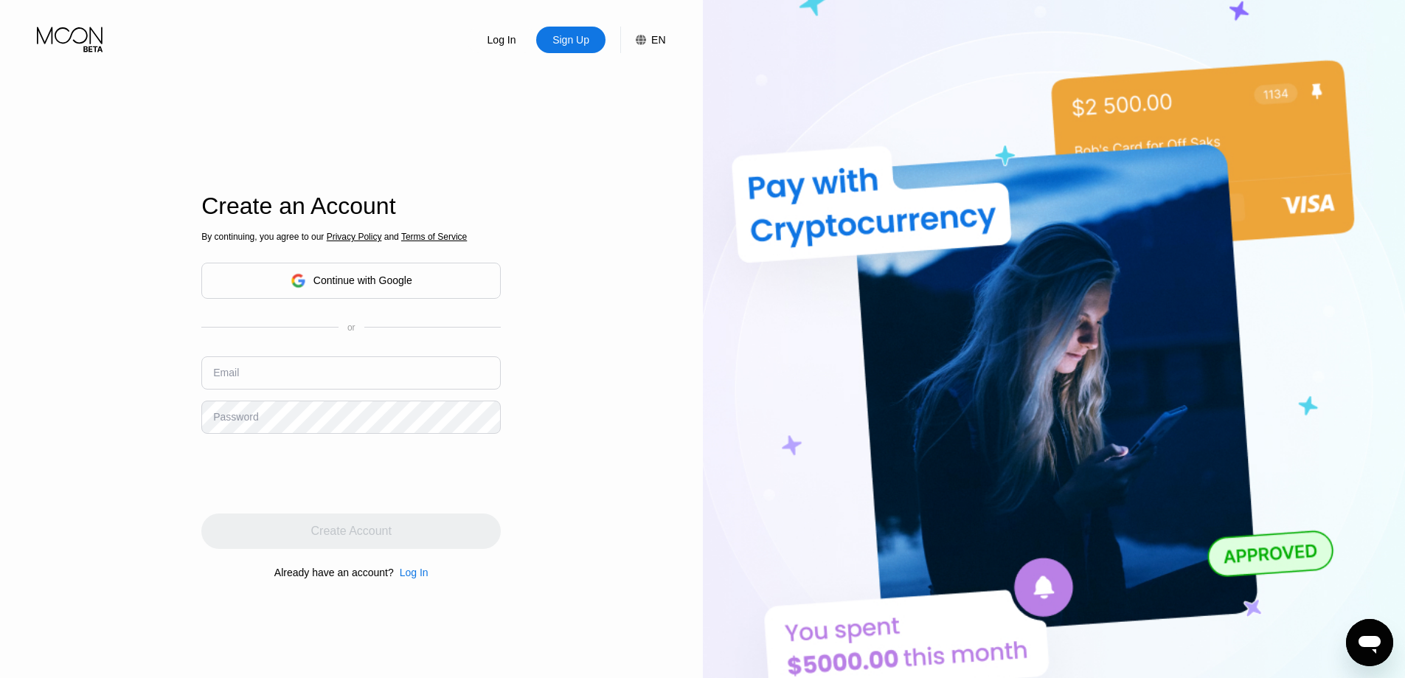
click at [418, 370] on input "text" at bounding box center [350, 372] width 299 height 33
paste input "boicovs.ilja25@gmail.com"
type input "boicovs.ilja25@gmail.com"
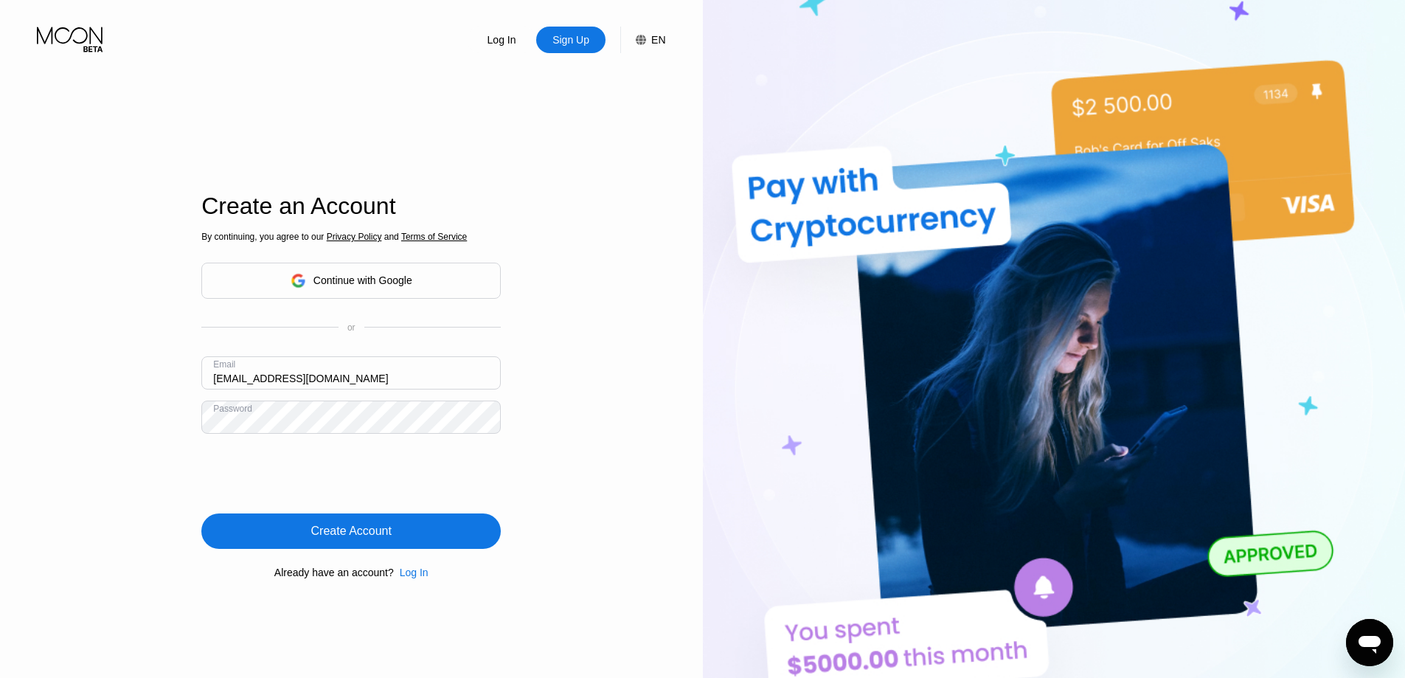
click at [316, 527] on div "Create Account" at bounding box center [351, 531] width 80 height 15
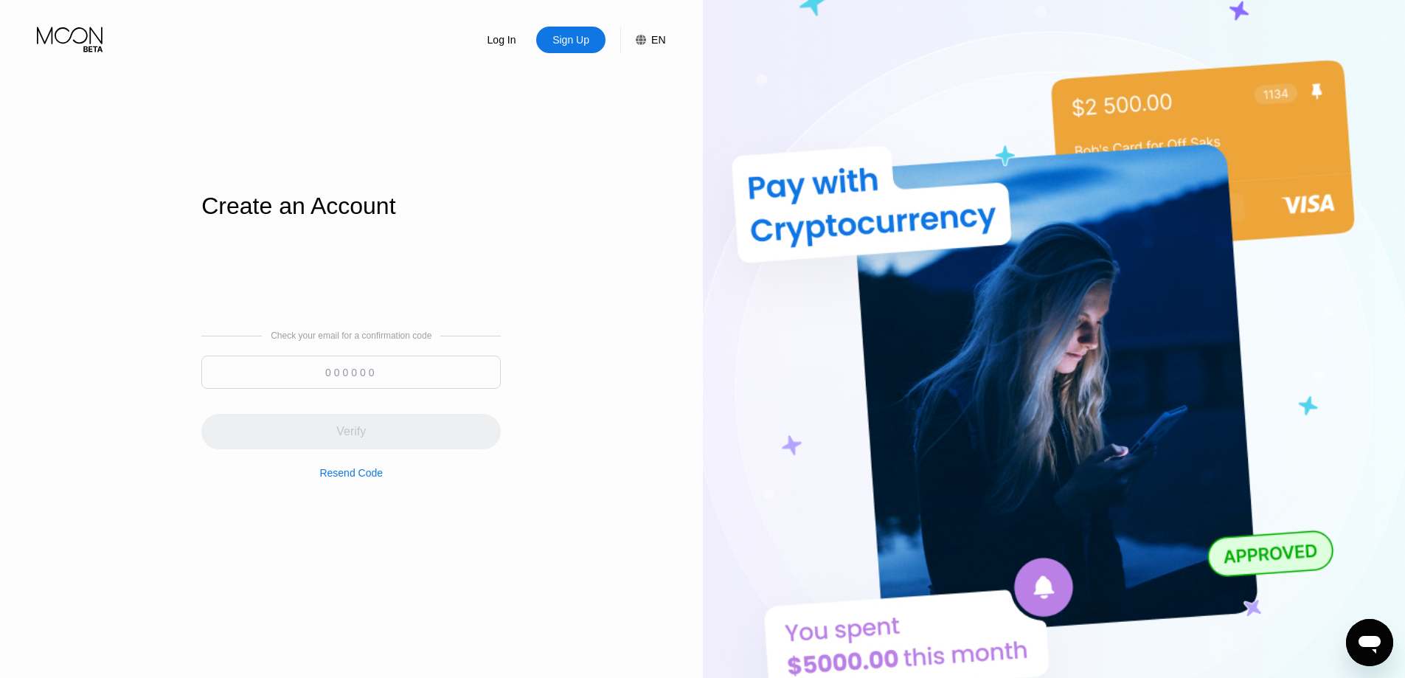
click at [397, 381] on input at bounding box center [350, 371] width 299 height 33
paste input "853330"
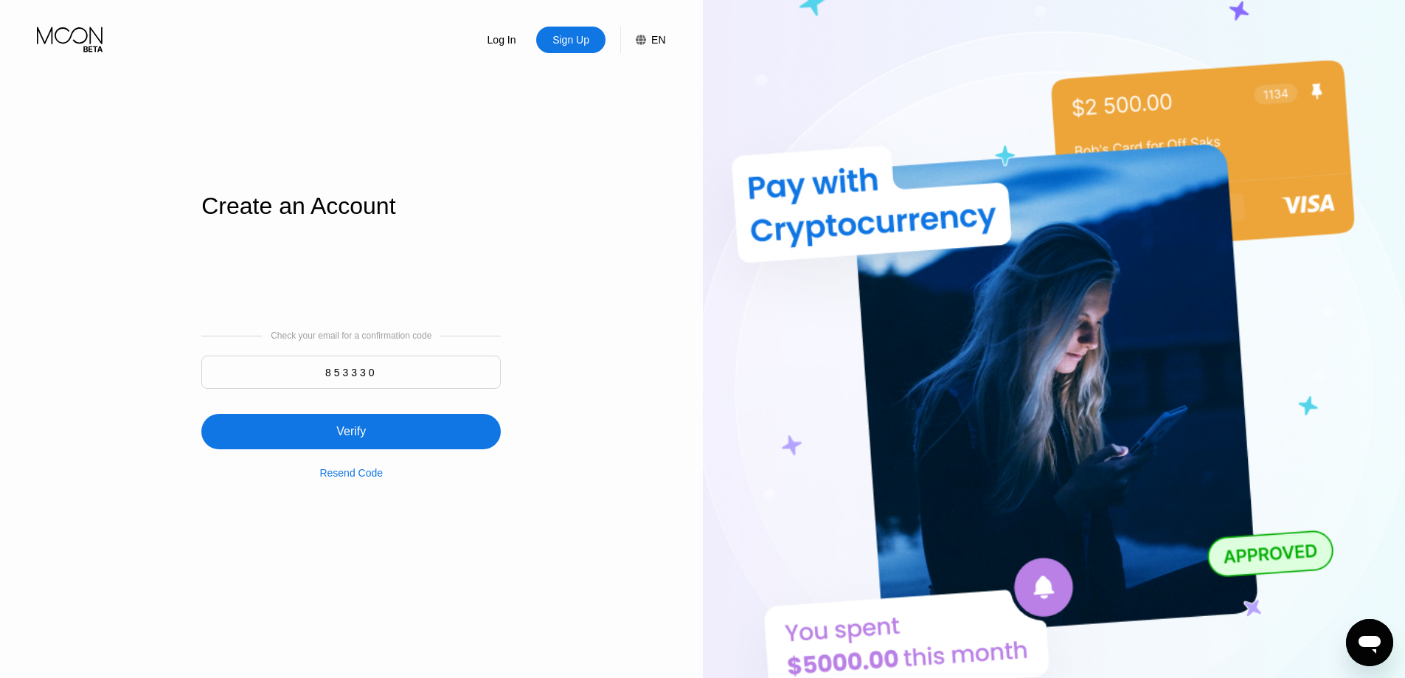
type input "853330"
click at [358, 433] on div "Verify" at bounding box center [350, 431] width 29 height 15
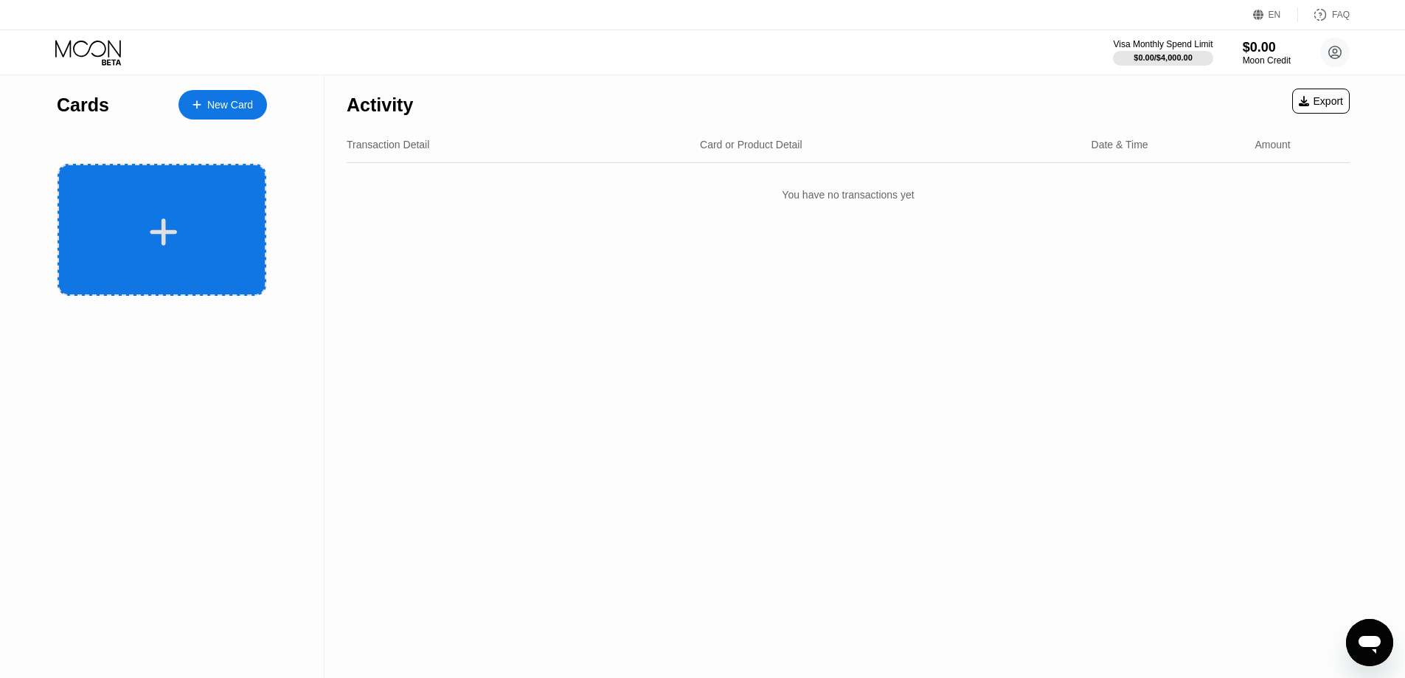
click at [213, 225] on div at bounding box center [163, 231] width 183 height 33
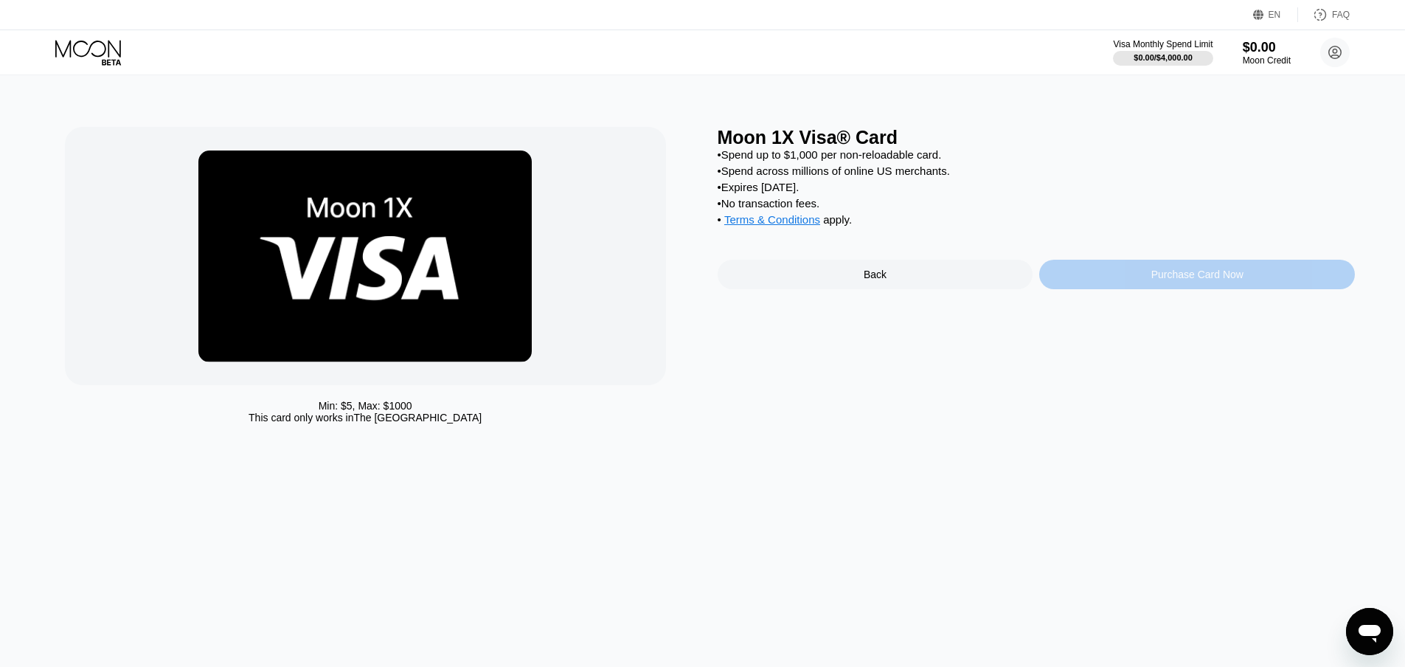
click at [1206, 280] on div "Purchase Card Now" at bounding box center [1197, 274] width 92 height 12
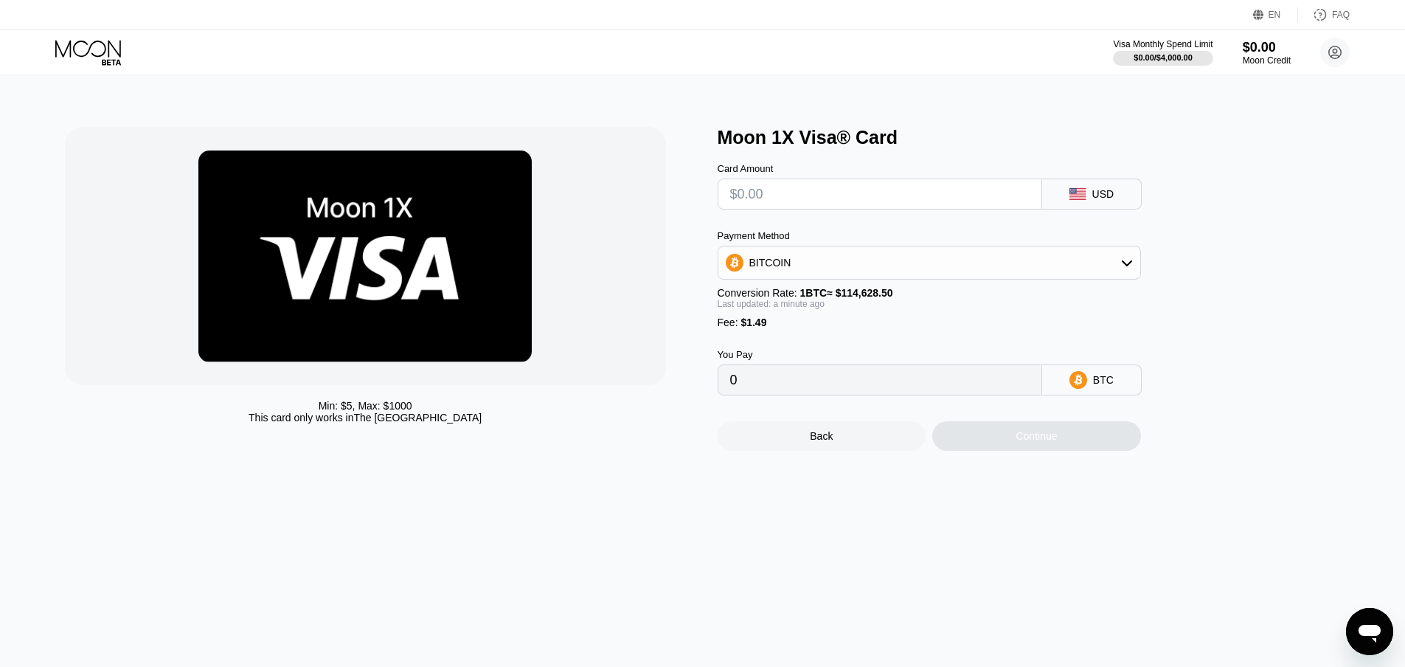
click at [887, 209] on input "text" at bounding box center [879, 193] width 299 height 29
type input "$10"
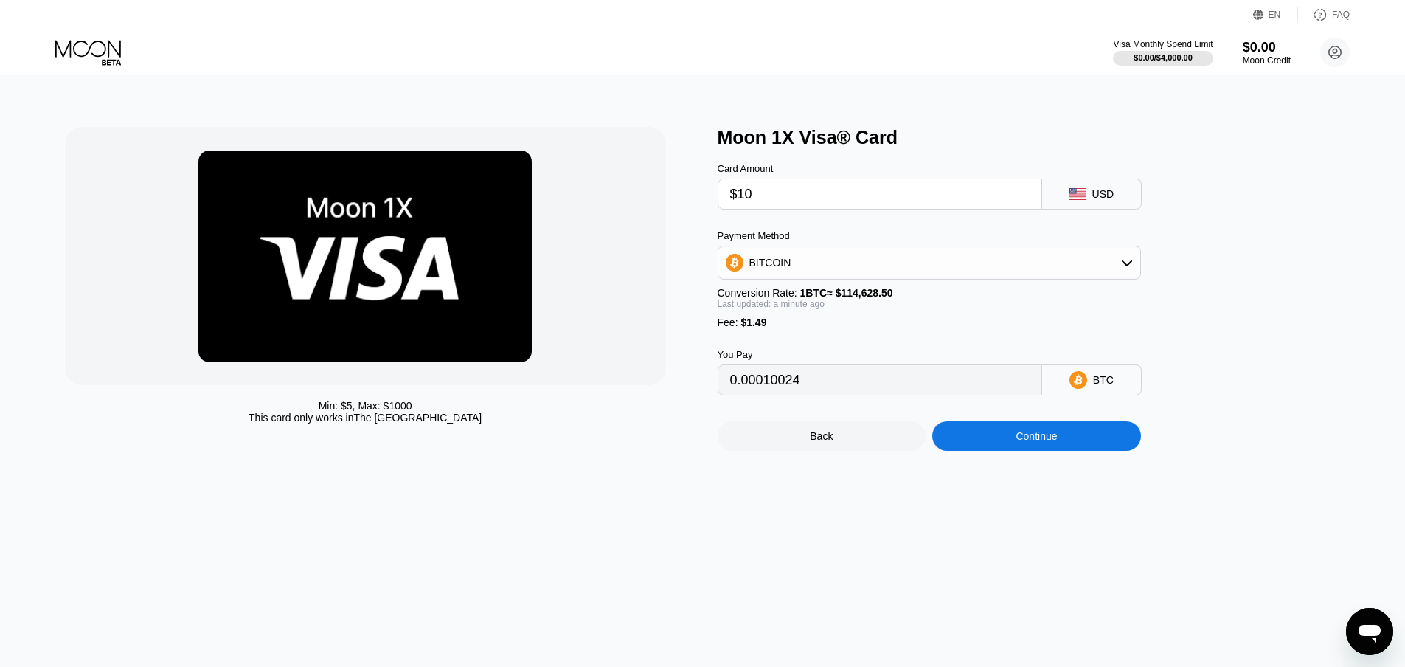
type input "0.00010024"
type input "$10"
click at [930, 272] on div "BITCOIN" at bounding box center [929, 262] width 422 height 29
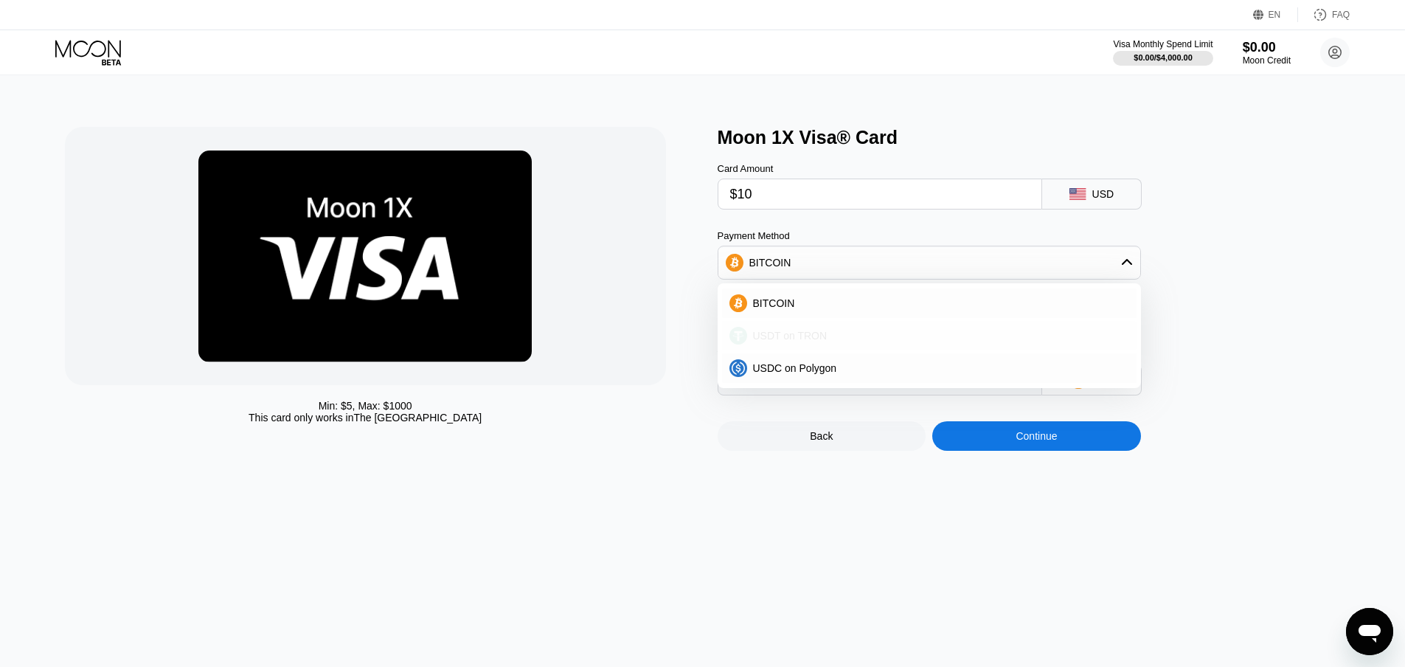
click at [852, 341] on div "USDT on TRON" at bounding box center [938, 336] width 382 height 12
type input "11.61"
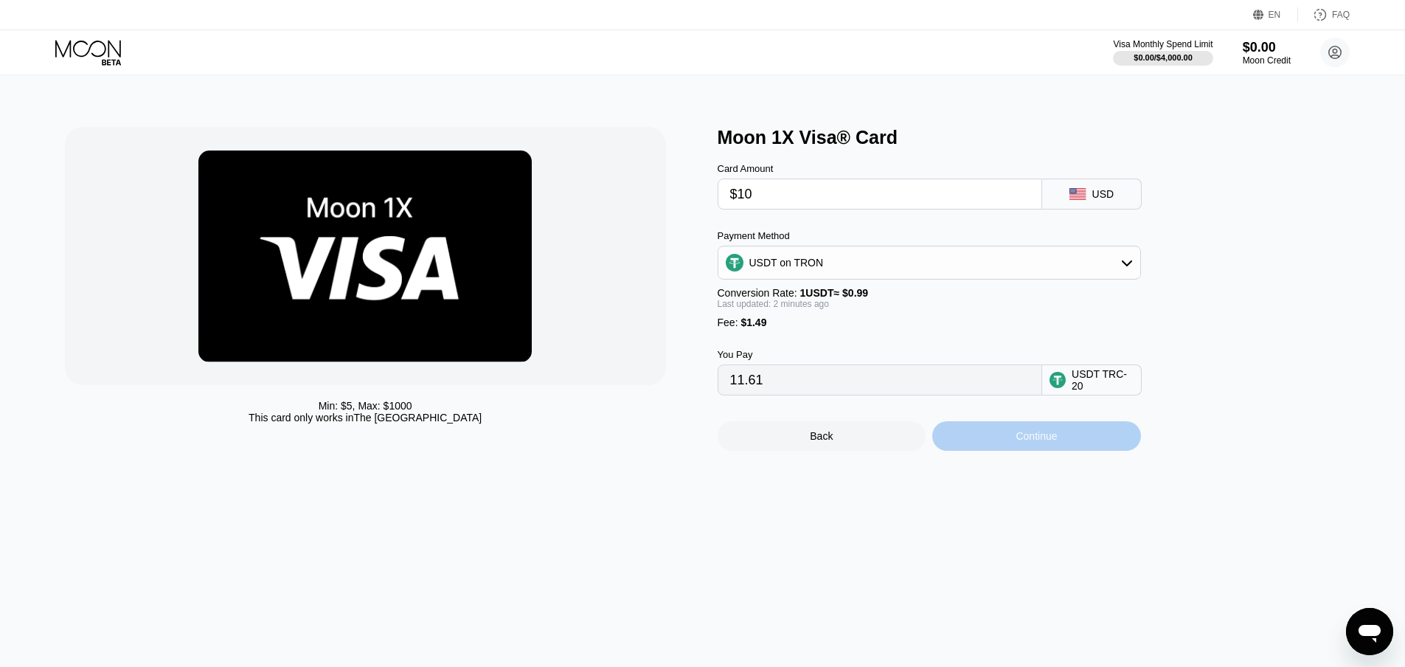
click at [1098, 451] on div "Continue" at bounding box center [1036, 435] width 209 height 29
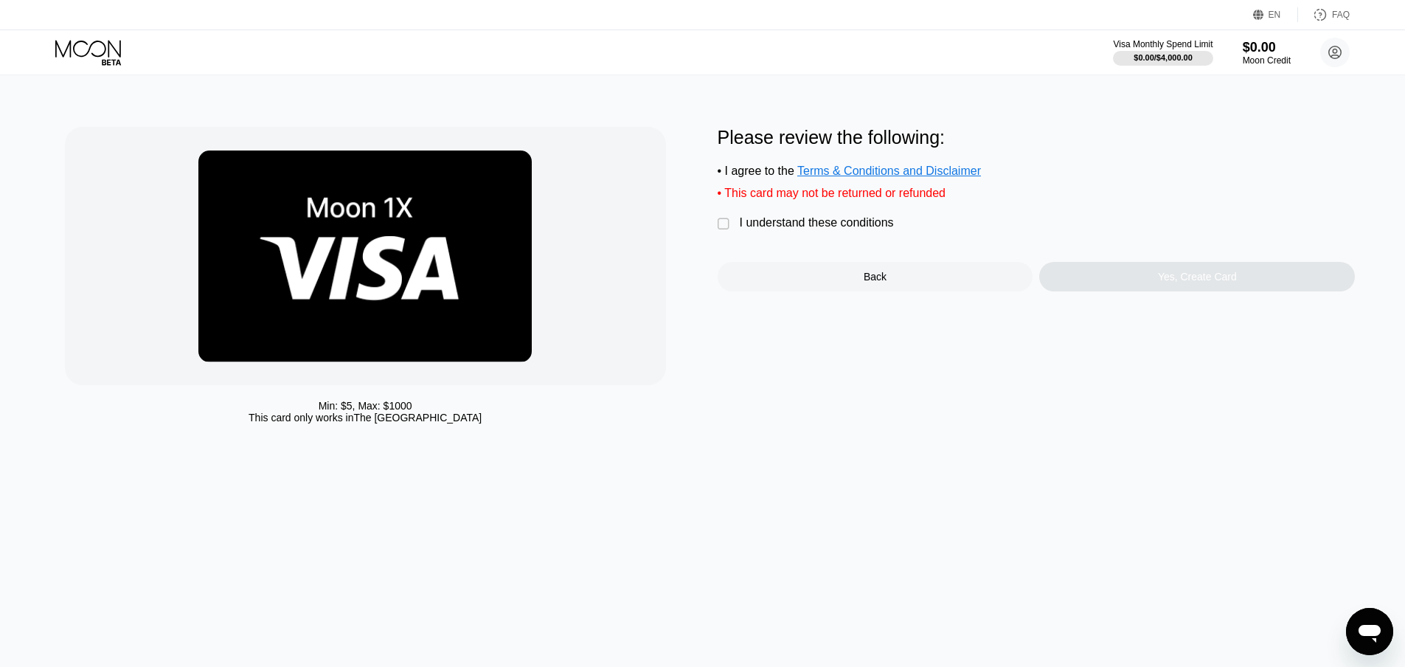
click at [746, 229] on div "I understand these conditions" at bounding box center [817, 222] width 154 height 13
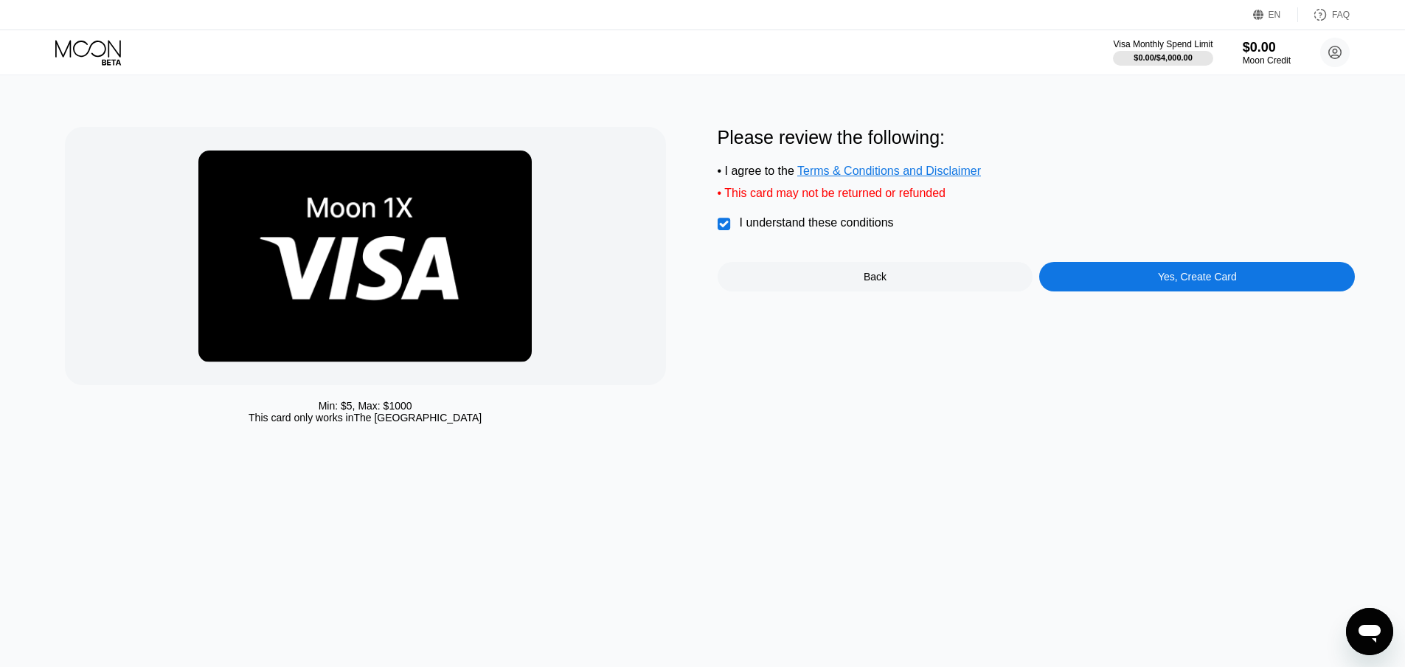
click at [1139, 305] on div "Please review the following: • I agree to the Terms & Conditions and Disclaimer…" at bounding box center [1037, 279] width 638 height 304
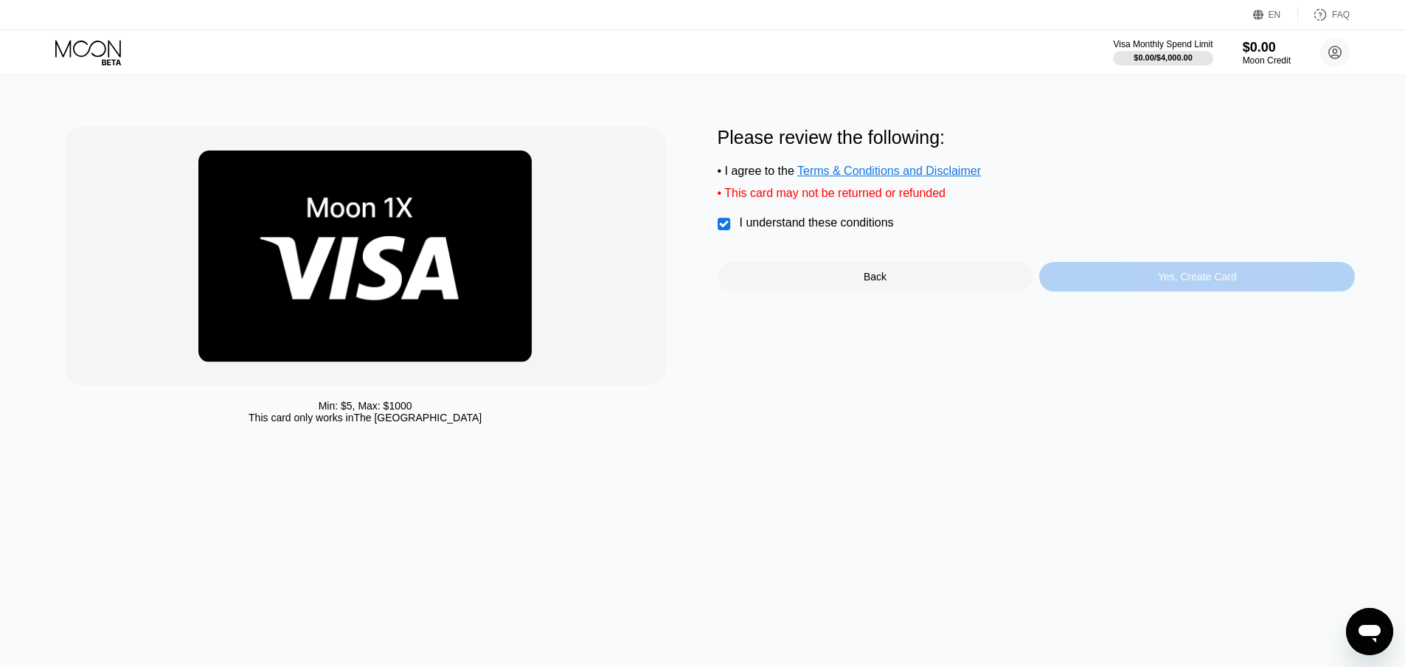
click at [1156, 291] on div "Yes, Create Card" at bounding box center [1197, 276] width 316 height 29
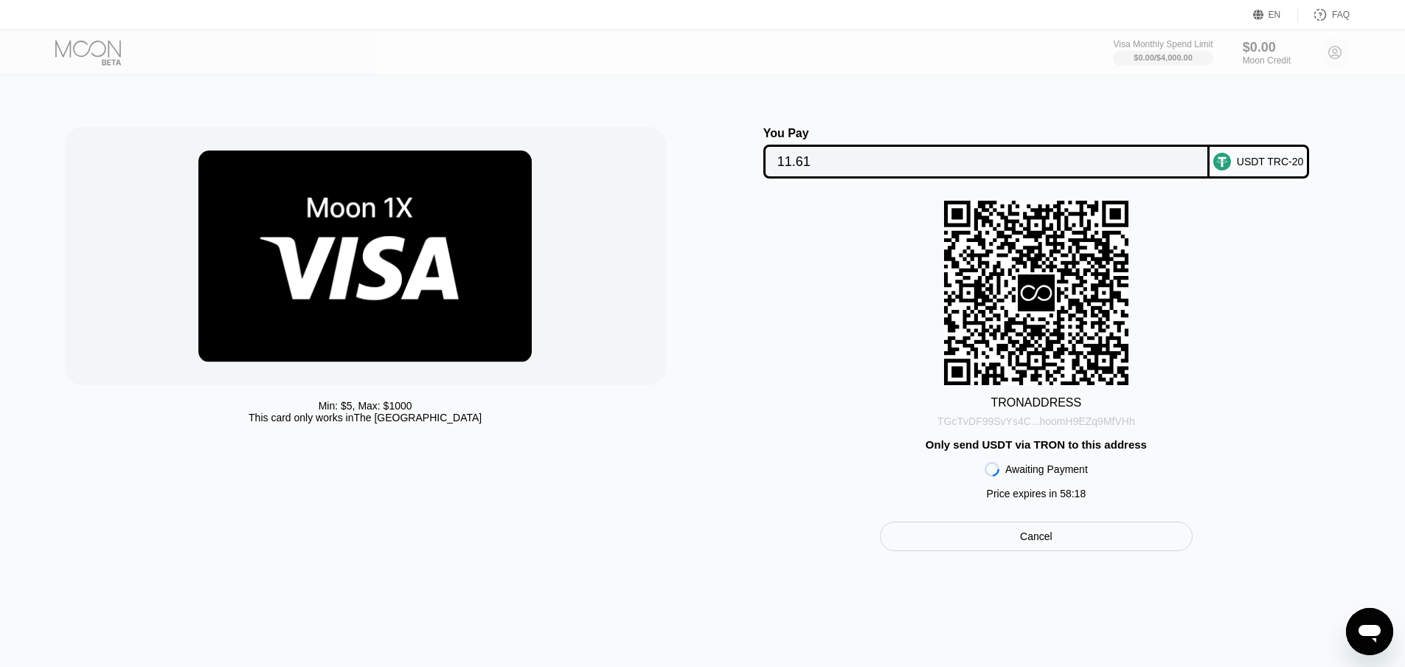
click at [1084, 427] on div "TGcTvDF99SvYs4C...hoomH9EZq9MfVHh" at bounding box center [1036, 421] width 198 height 12
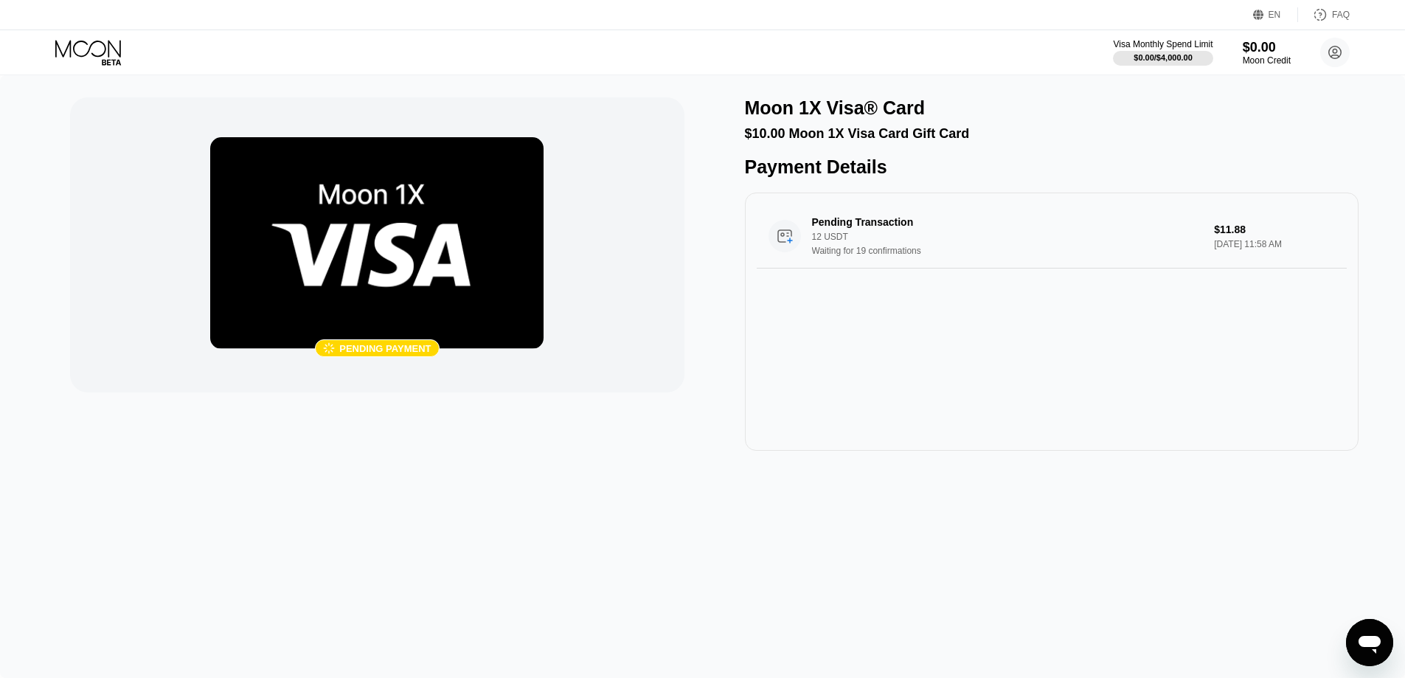
click at [986, 331] on div "Pending Transaction 12 USDT Waiting for 19 confirmations $11.88 [DATE] 11:58 AM" at bounding box center [1052, 321] width 614 height 258
click at [827, 256] on div "Waiting for 19 confirmations" at bounding box center [1007, 251] width 391 height 10
click at [405, 252] on img at bounding box center [376, 243] width 333 height 212
click at [78, 46] on icon at bounding box center [89, 53] width 69 height 26
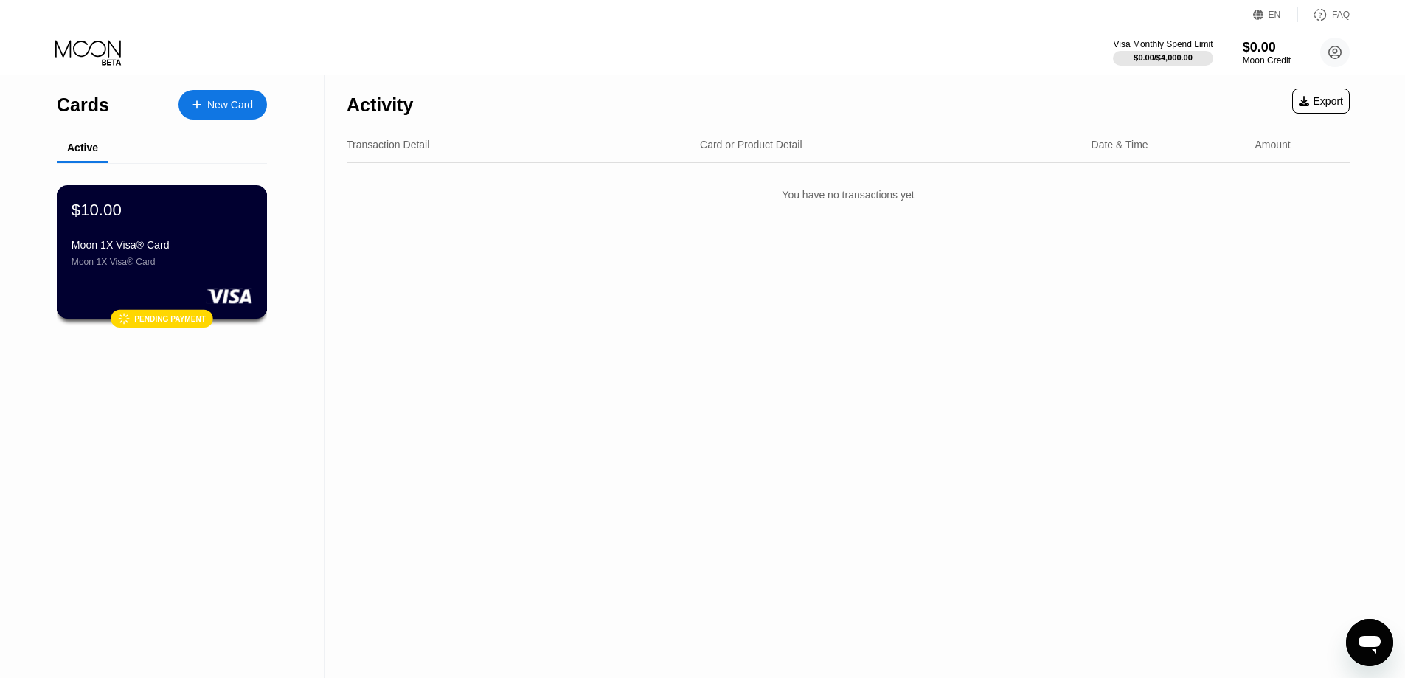
click at [153, 228] on div "$10.00 Moon 1X Visa® Card Moon 1X Visa® Card" at bounding box center [162, 233] width 181 height 67
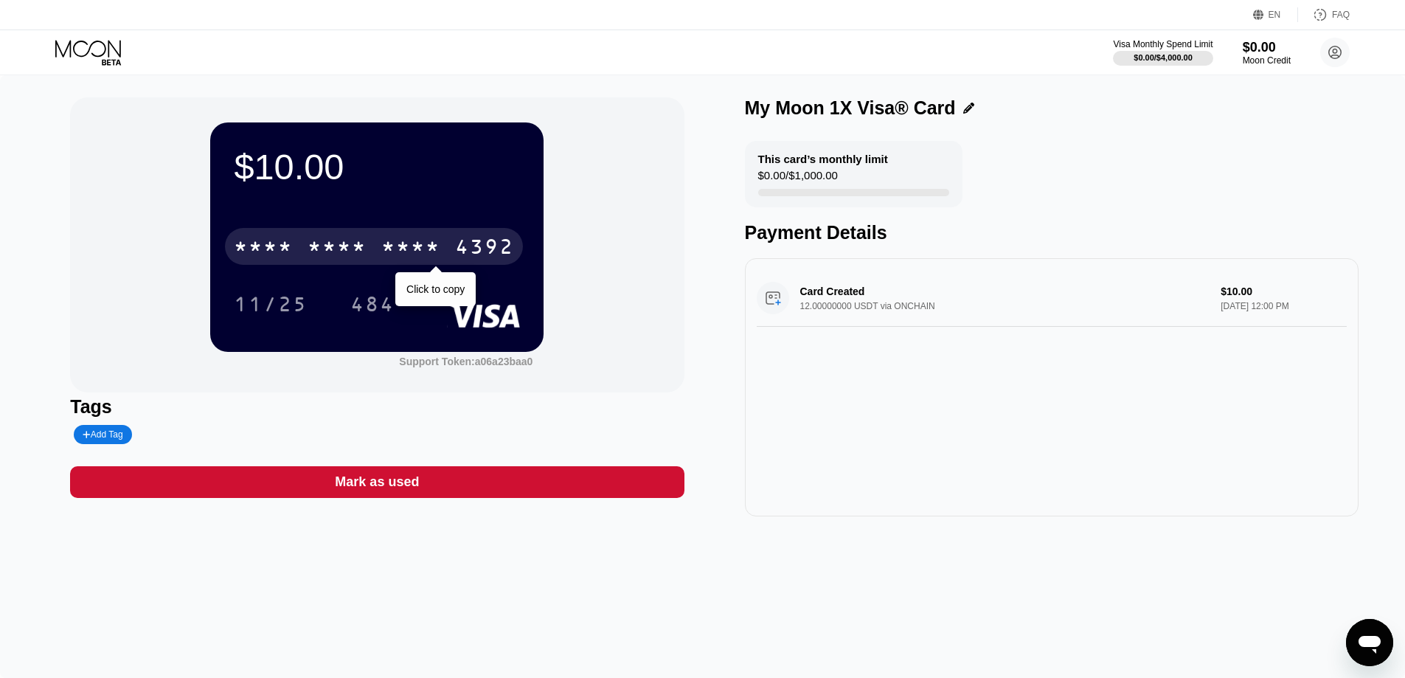
click at [437, 257] on div "* * * *" at bounding box center [410, 249] width 59 height 24
click at [477, 253] on div "4392" at bounding box center [484, 249] width 59 height 24
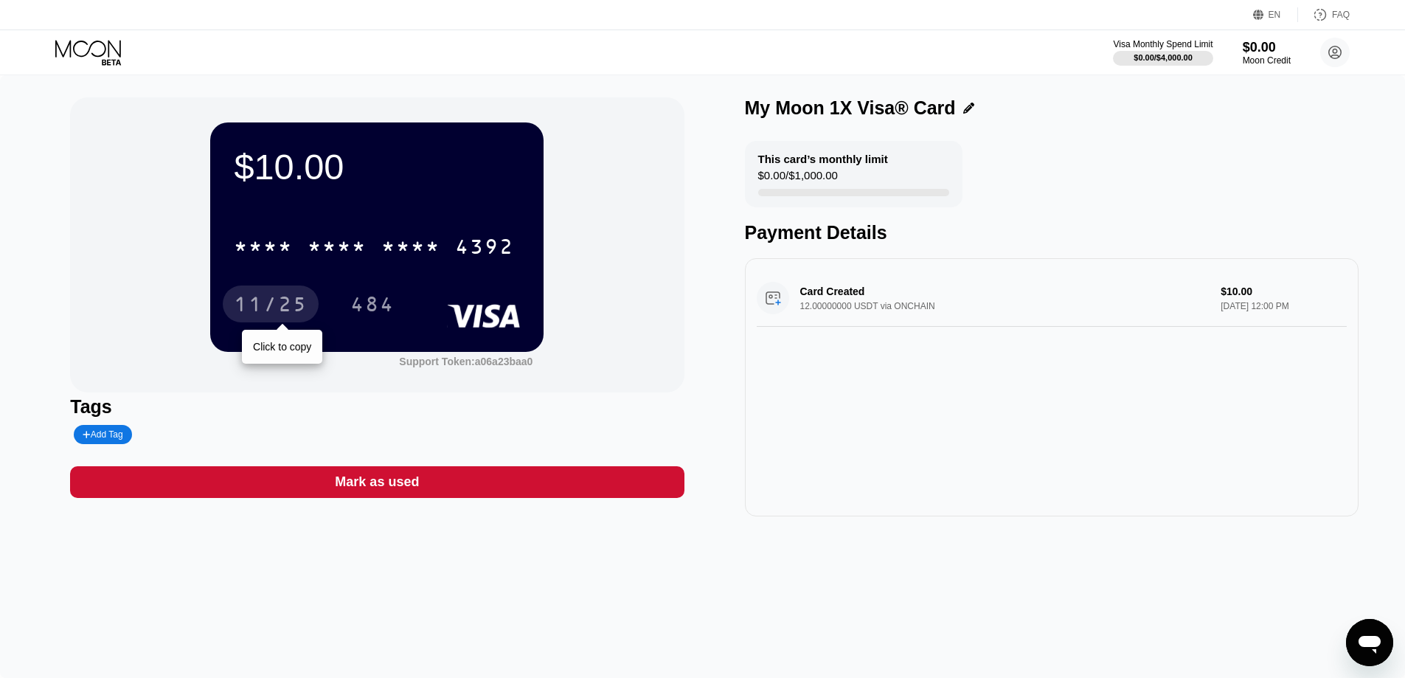
click at [292, 303] on div "11/25" at bounding box center [271, 306] width 74 height 24
click at [365, 310] on div "484" at bounding box center [372, 306] width 44 height 24
click at [113, 431] on div "Add Tag" at bounding box center [103, 434] width 58 height 19
click at [88, 49] on icon at bounding box center [88, 48] width 66 height 17
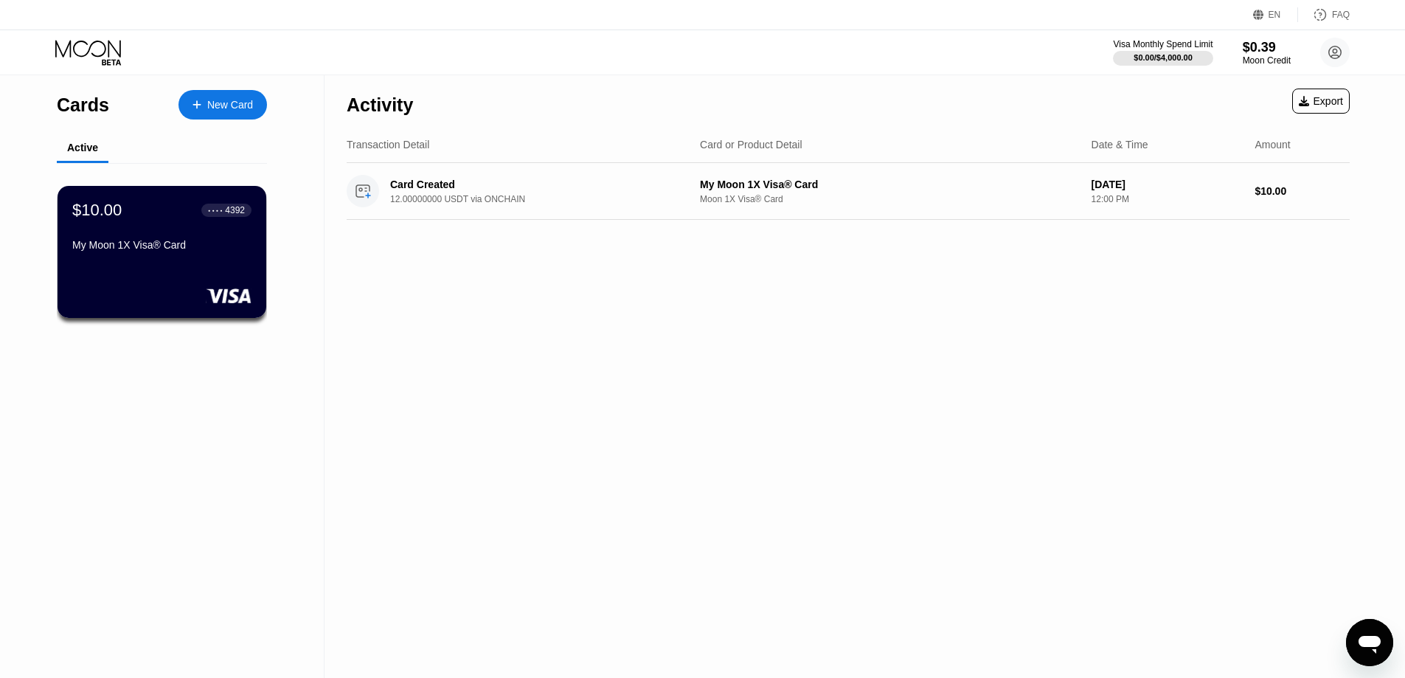
click at [229, 105] on div "New Card" at bounding box center [230, 105] width 46 height 13
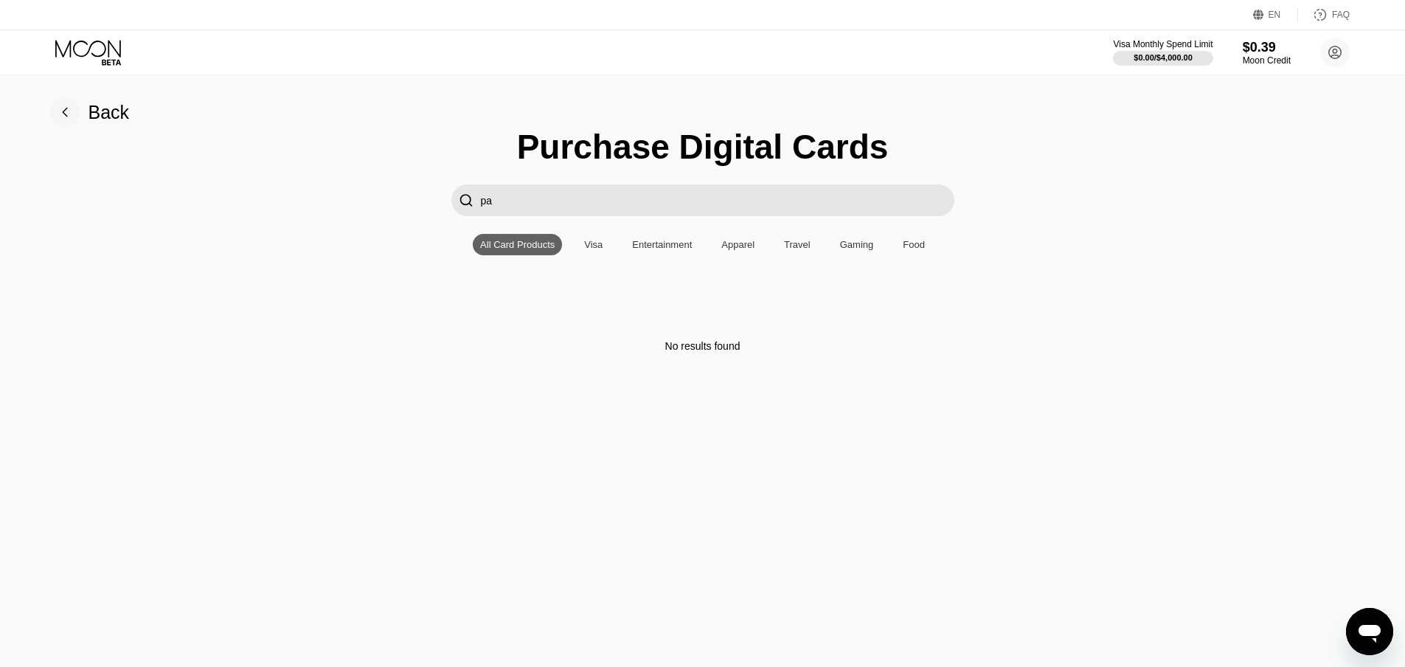
type input "p"
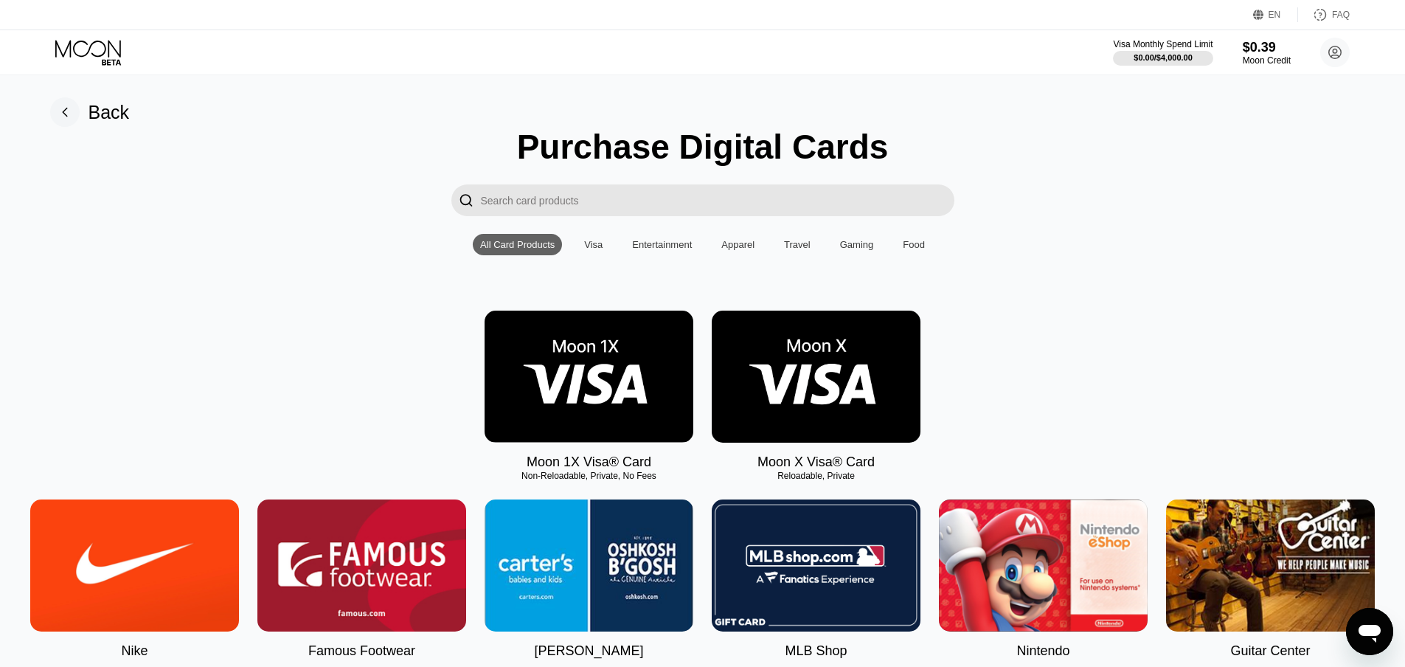
click at [107, 41] on icon at bounding box center [89, 53] width 69 height 26
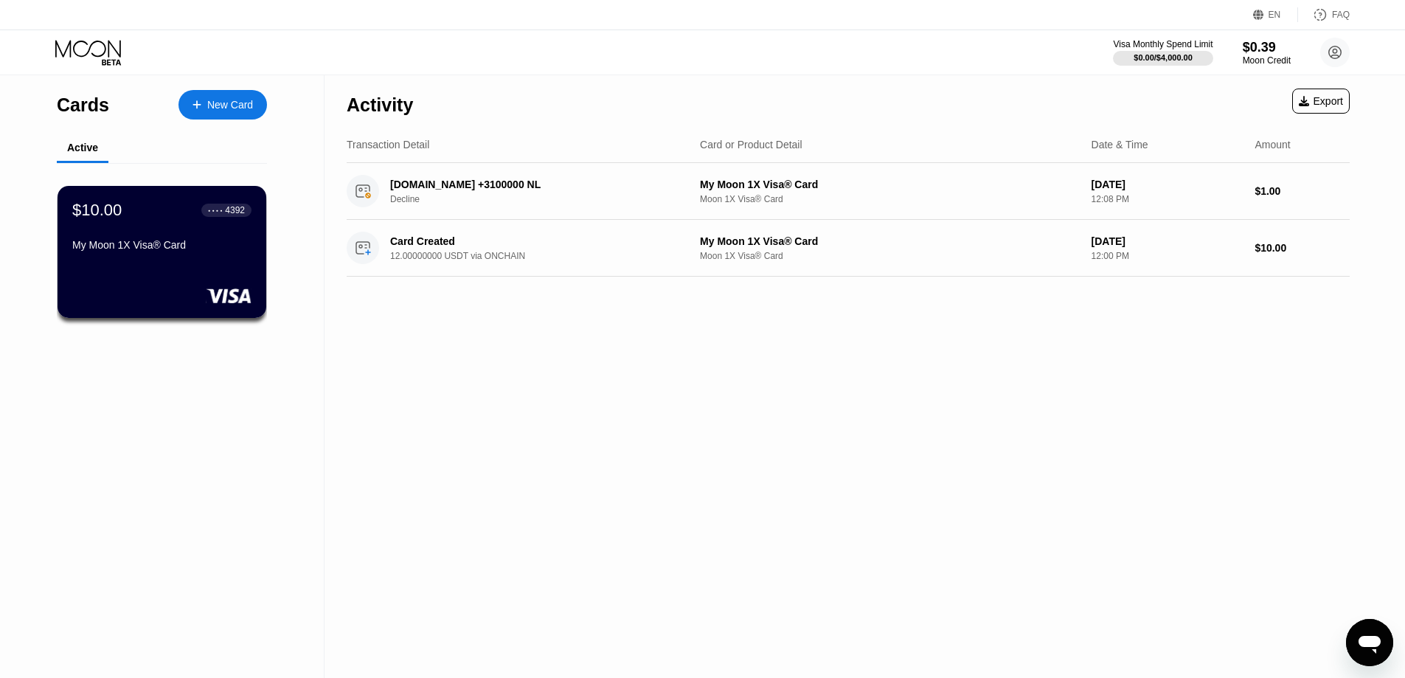
click at [214, 229] on div "$10.00 ● ● ● ● 4392 My Moon 1X Visa® Card" at bounding box center [161, 229] width 179 height 56
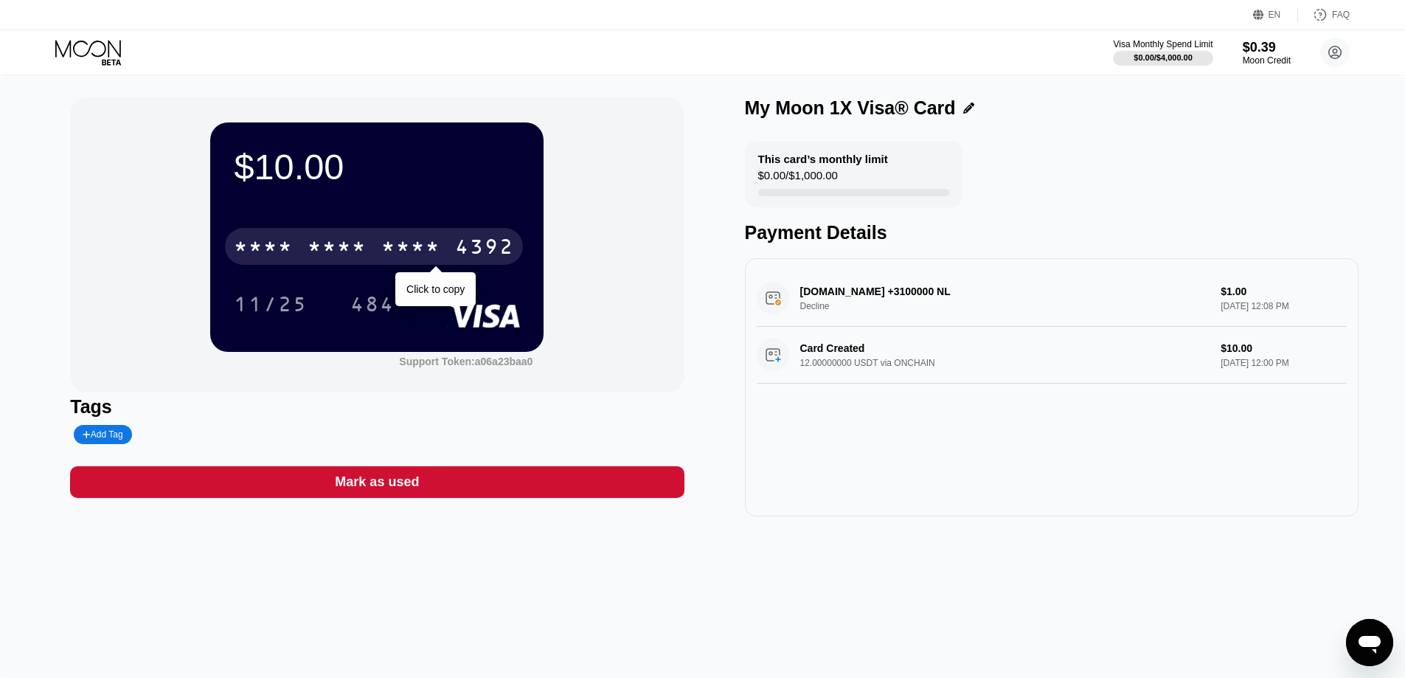
click at [460, 260] on div "4392" at bounding box center [484, 249] width 59 height 24
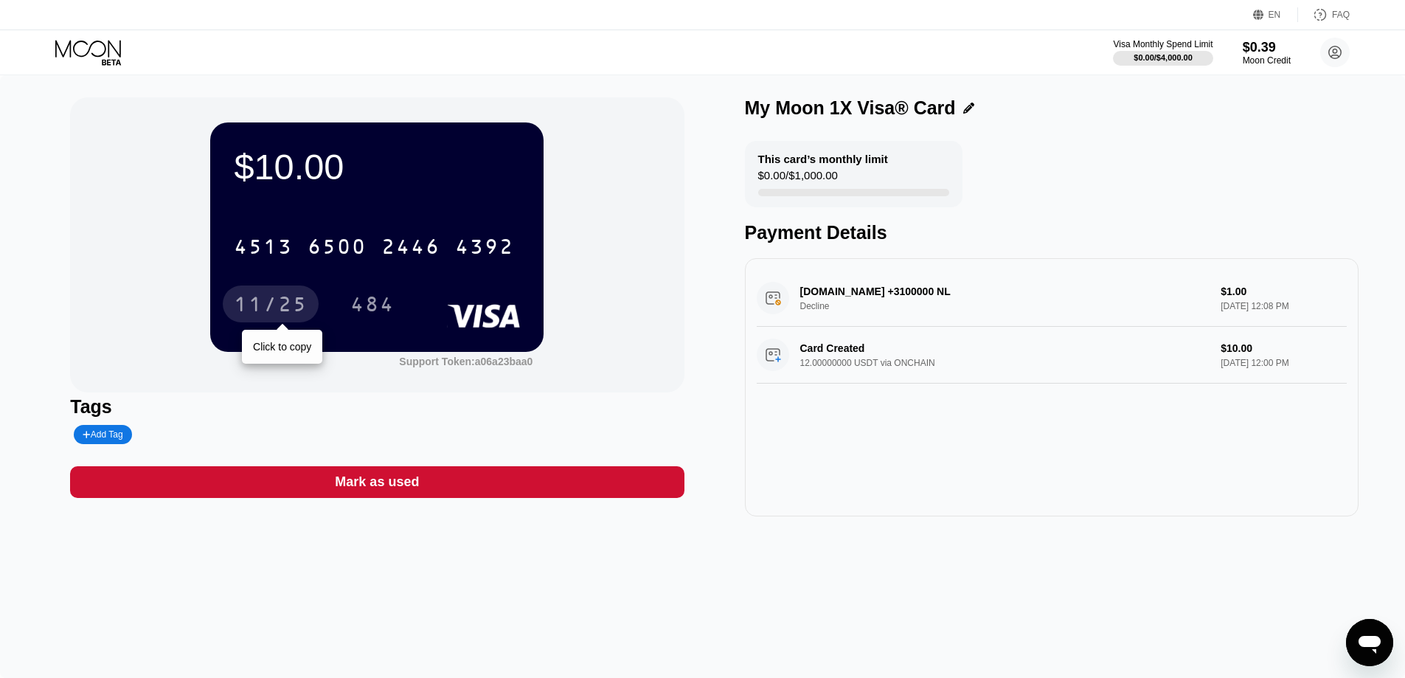
click at [284, 308] on div "11/25" at bounding box center [271, 306] width 74 height 24
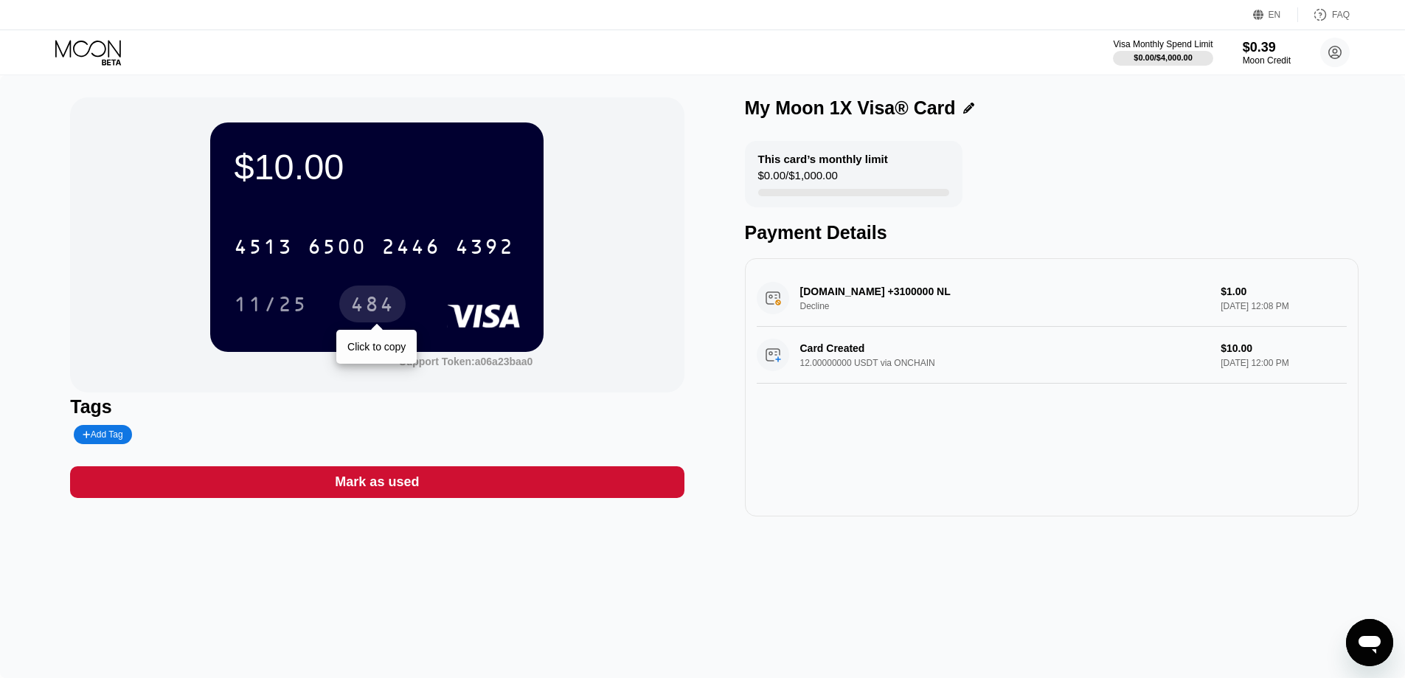
click at [386, 311] on div "484" at bounding box center [372, 306] width 44 height 24
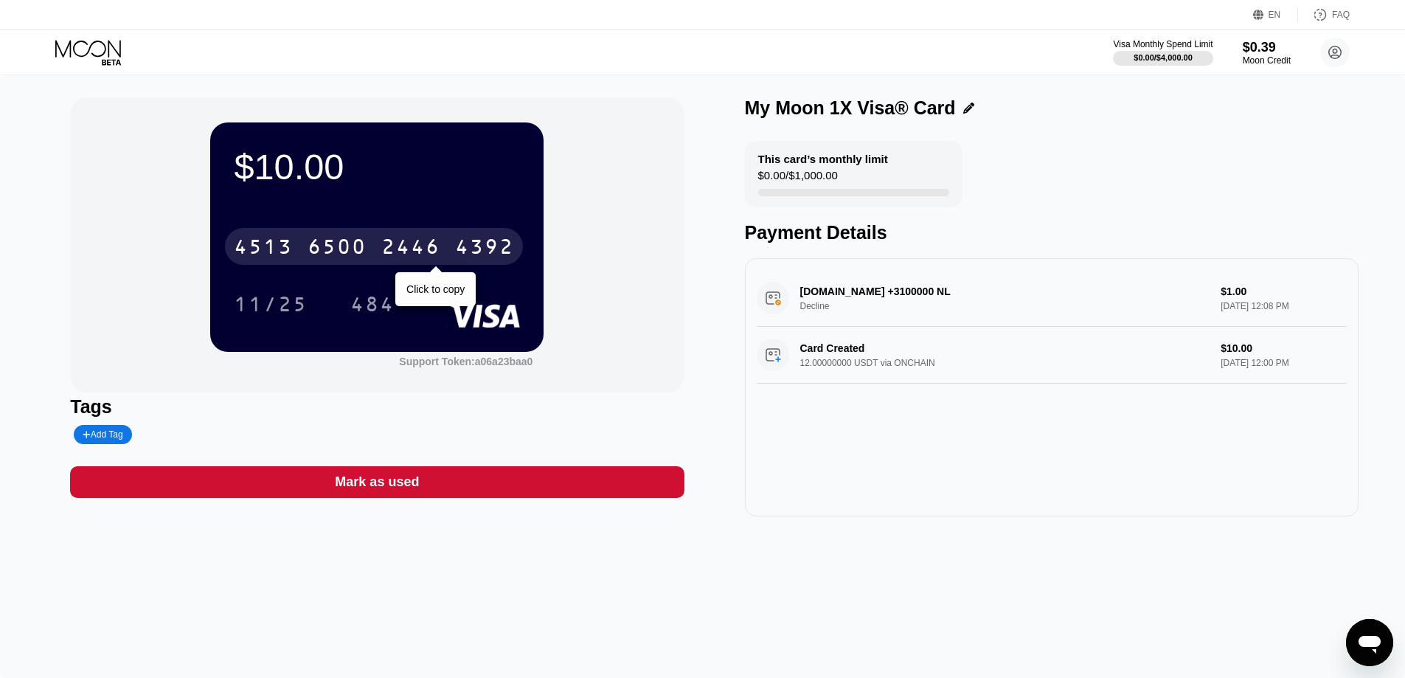
click at [471, 255] on div "4392" at bounding box center [484, 249] width 59 height 24
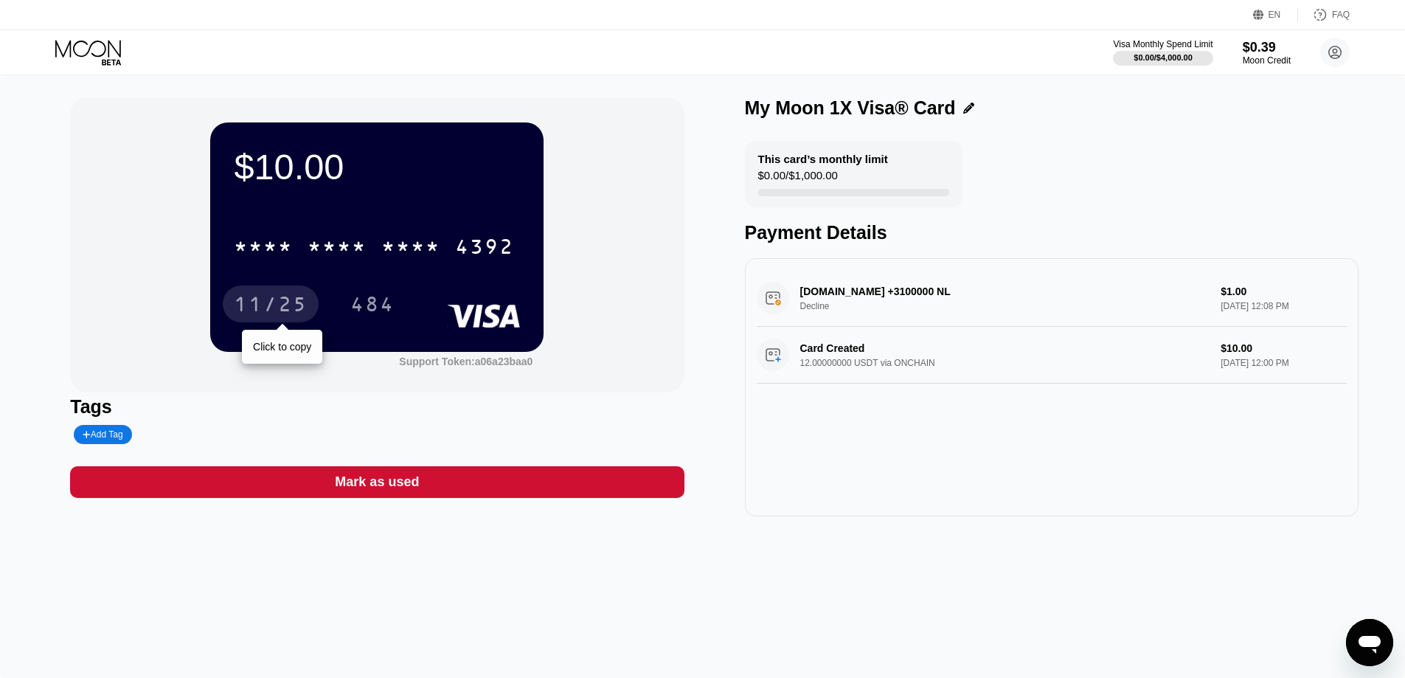
click at [271, 313] on div "11/25" at bounding box center [271, 306] width 74 height 24
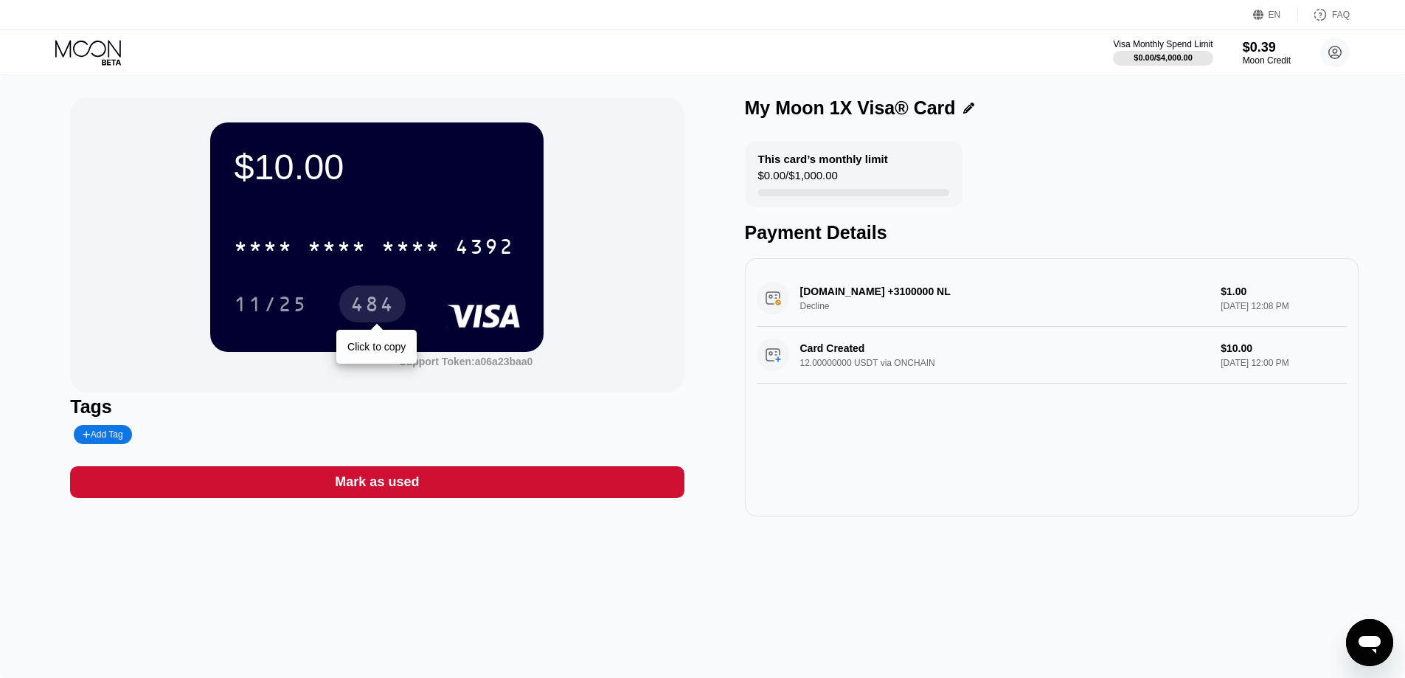
click at [373, 316] on div "484" at bounding box center [372, 306] width 44 height 24
